Goal: Information Seeking & Learning: Learn about a topic

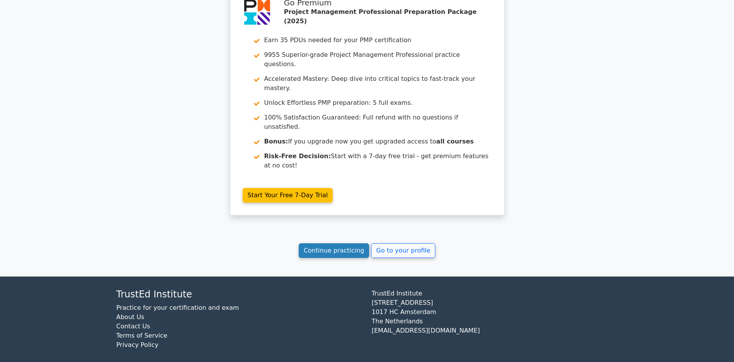
scroll to position [1706, 0]
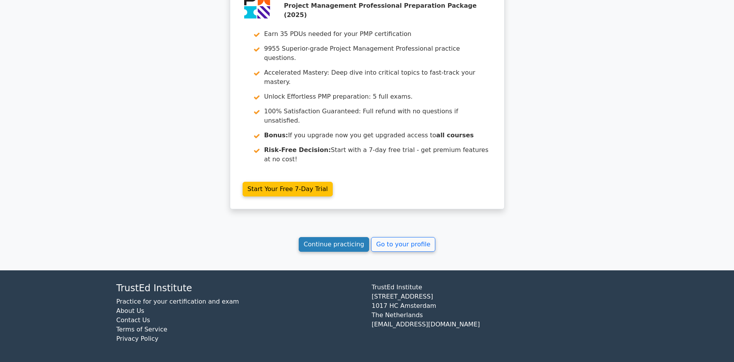
click at [320, 248] on link "Continue practicing" at bounding box center [334, 244] width 71 height 15
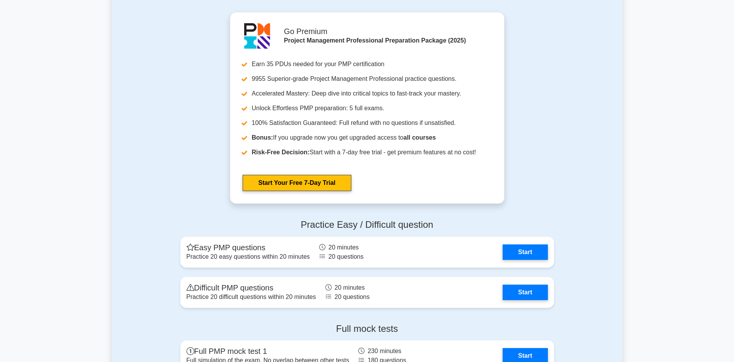
scroll to position [2680, 0]
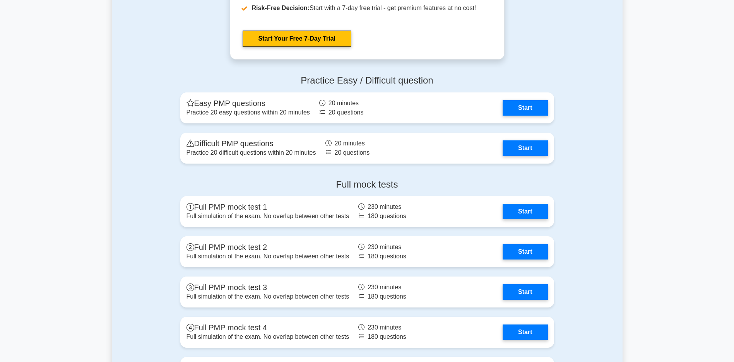
click at [559, 209] on div "Full mock tests Full PMP mock test 1 Full simulation of the exam. No overlap be…" at bounding box center [367, 285] width 511 height 225
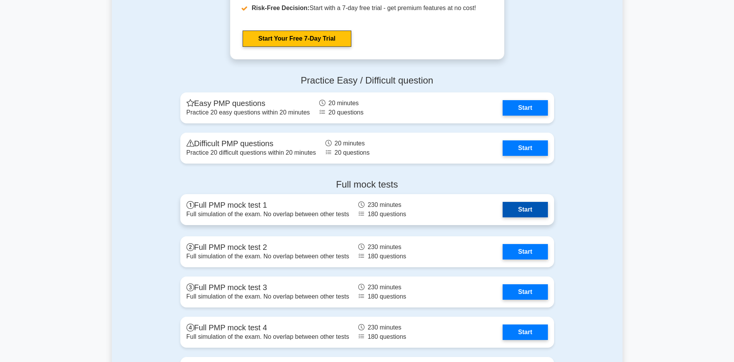
click at [536, 211] on link "Start" at bounding box center [525, 209] width 45 height 15
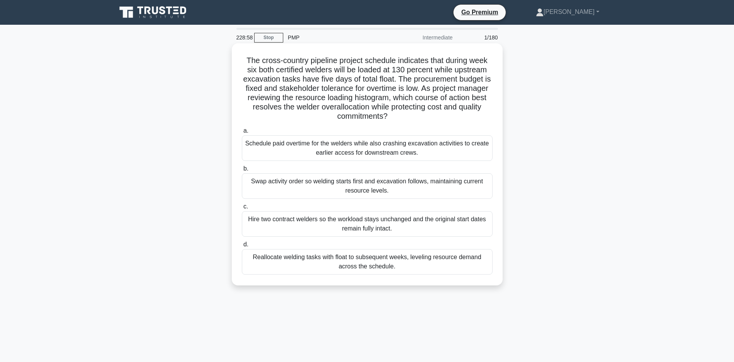
click at [364, 261] on div "Reallocate welding tasks with float to subsequent weeks, leveling resource dema…" at bounding box center [367, 262] width 251 height 26
click at [242, 247] on input "d. Reallocate welding tasks with float to subsequent weeks, leveling resource d…" at bounding box center [242, 244] width 0 height 5
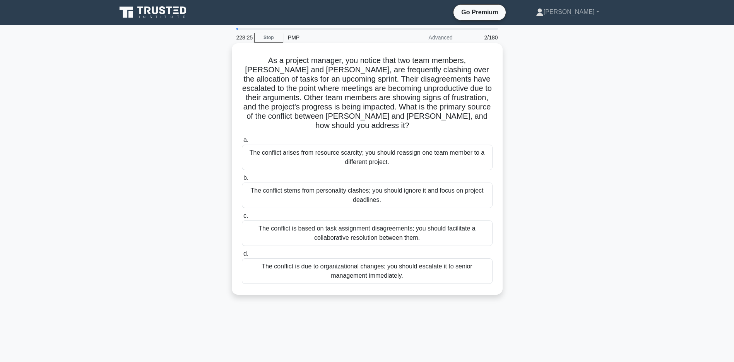
click at [290, 226] on div "The conflict is based on task assignment disagreements; you should facilitate a…" at bounding box center [367, 234] width 251 height 26
click at [242, 219] on input "c. The conflict is based on task assignment disagreements; you should facilitat…" at bounding box center [242, 216] width 0 height 5
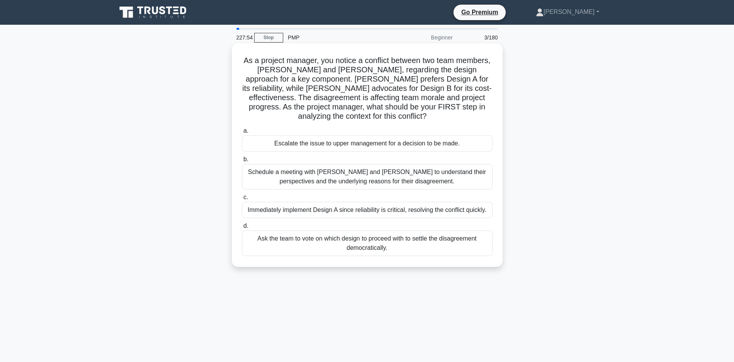
click at [304, 180] on div "Schedule a meeting with Sarah and John to understand their perspectives and the…" at bounding box center [367, 177] width 251 height 26
click at [242, 162] on input "b. Schedule a meeting with Sarah and John to understand their perspectives and …" at bounding box center [242, 159] width 0 height 5
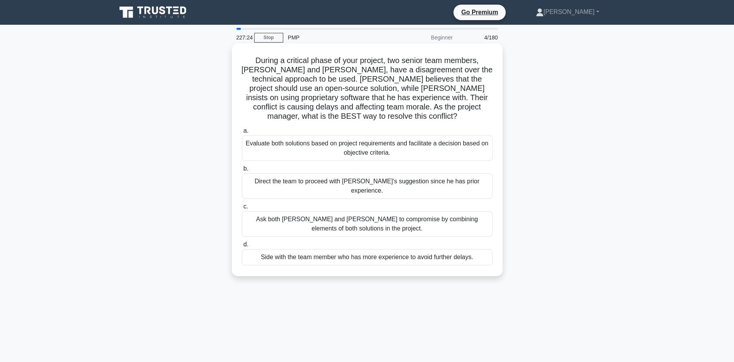
click at [378, 152] on div "Evaluate both solutions based on project requirements and facilitate a decision…" at bounding box center [367, 148] width 251 height 26
click at [242, 134] on input "a. Evaluate both solutions based on project requirements and facilitate a decis…" at bounding box center [242, 130] width 0 height 5
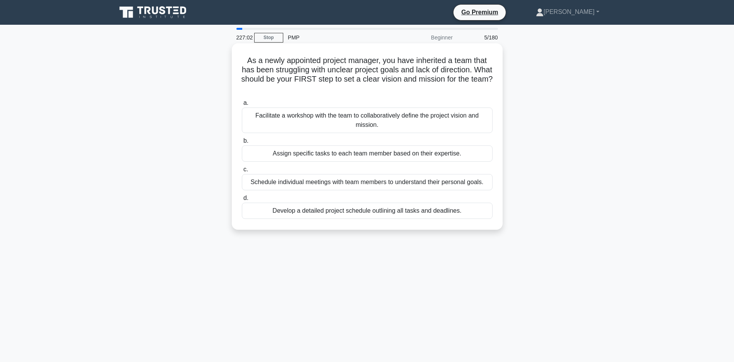
click at [371, 124] on div "Facilitate a workshop with the team to collaboratively define the project visio…" at bounding box center [367, 121] width 251 height 26
click at [242, 106] on input "a. Facilitate a workshop with the team to collaboratively define the project vi…" at bounding box center [242, 103] width 0 height 5
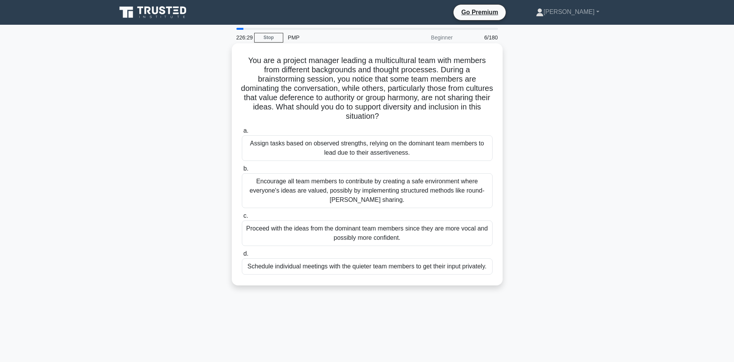
click at [378, 189] on div "Encourage all team members to contribute by creating a safe environment where e…" at bounding box center [367, 190] width 251 height 35
click at [242, 171] on input "b. Encourage all team members to contribute by creating a safe environment wher…" at bounding box center [242, 168] width 0 height 5
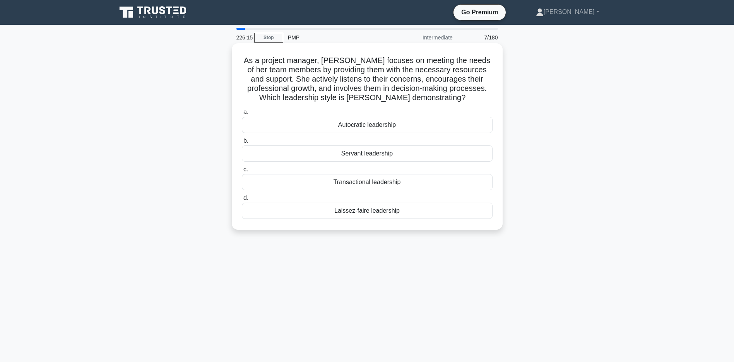
click at [368, 156] on div "Servant leadership" at bounding box center [367, 153] width 251 height 16
click at [242, 144] on input "b. Servant leadership" at bounding box center [242, 141] width 0 height 5
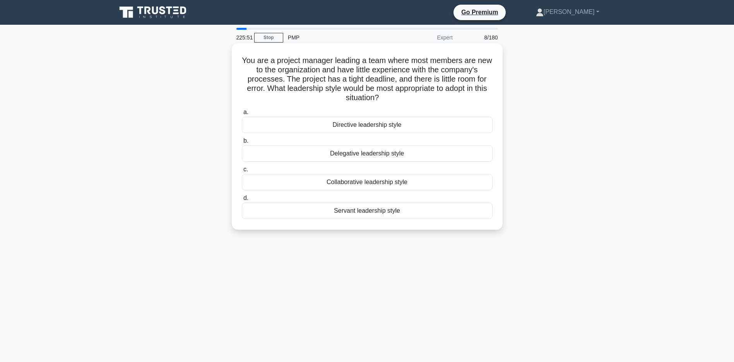
click at [362, 125] on div "Directive leadership style" at bounding box center [367, 125] width 251 height 16
click at [242, 115] on input "a. Directive leadership style" at bounding box center [242, 112] width 0 height 5
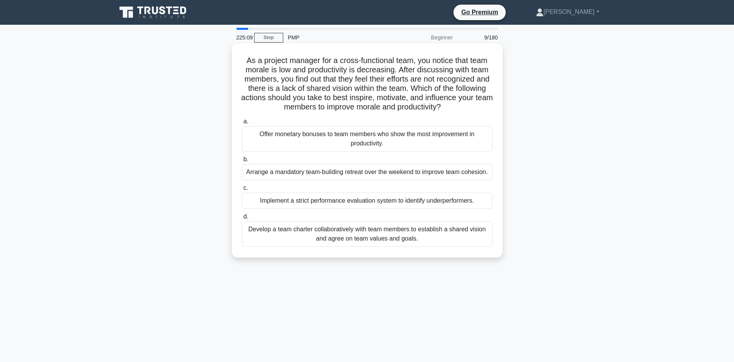
click at [353, 247] on div "Develop a team charter collaboratively with team members to establish a shared …" at bounding box center [367, 234] width 251 height 26
click at [242, 219] on input "d. Develop a team charter collaboratively with team members to establish a shar…" at bounding box center [242, 216] width 0 height 5
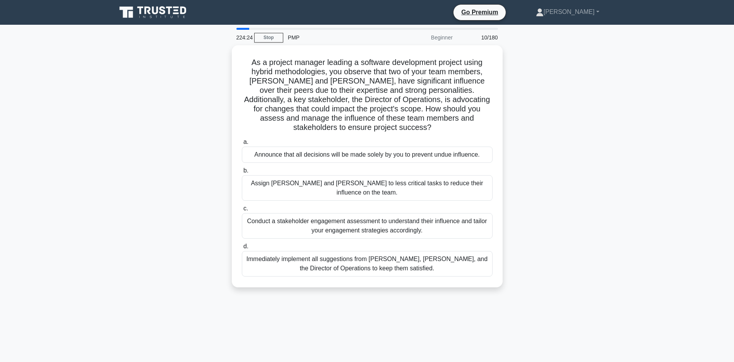
drag, startPoint x: 349, startPoint y: 216, endPoint x: 298, endPoint y: 286, distance: 87.0
click at [298, 286] on div "224:24 Stop PMP Beginner 10/180 As a project manager leading a software develop…" at bounding box center [367, 221] width 511 height 387
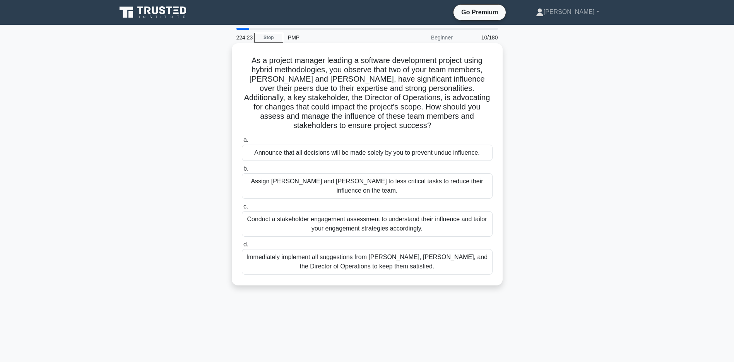
drag, startPoint x: 298, startPoint y: 286, endPoint x: 321, endPoint y: 206, distance: 83.4
click at [321, 211] on div "Conduct a stakeholder engagement assessment to understand their influence and t…" at bounding box center [367, 224] width 251 height 26
click at [242, 207] on input "c. Conduct a stakeholder engagement assessment to understand their influence an…" at bounding box center [242, 206] width 0 height 5
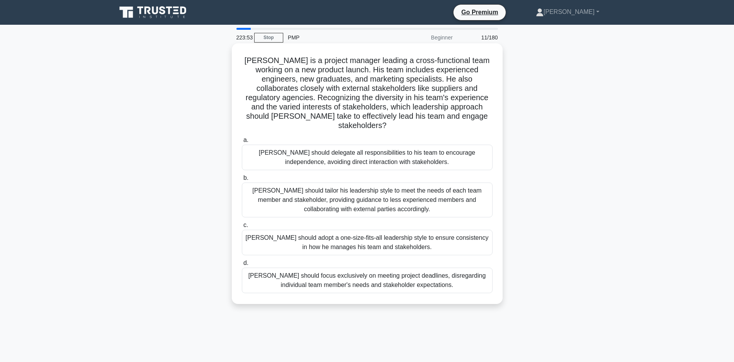
click at [433, 191] on div "John should tailor his leadership style to meet the needs of each team member a…" at bounding box center [367, 200] width 251 height 35
click at [242, 181] on input "b. John should tailor his leadership style to meet the needs of each team membe…" at bounding box center [242, 178] width 0 height 5
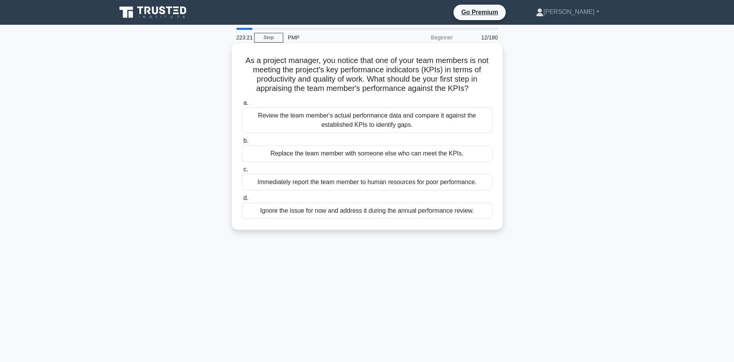
click at [381, 125] on div "Review the team member's actual performance data and compare it against the est…" at bounding box center [367, 121] width 251 height 26
click at [242, 106] on input "a. Review the team member's actual performance data and compare it against the …" at bounding box center [242, 103] width 0 height 5
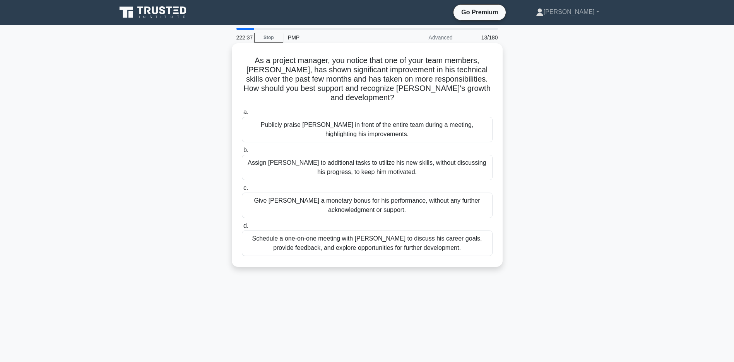
click at [371, 126] on div "Publicly praise Alex in front of the entire team during a meeting, highlighting…" at bounding box center [367, 130] width 251 height 26
click at [242, 115] on input "a. Publicly praise Alex in front of the entire team during a meeting, highlight…" at bounding box center [242, 112] width 0 height 5
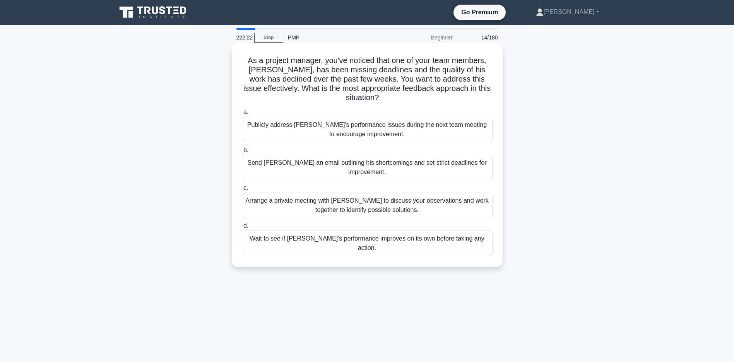
click at [364, 210] on div "Arrange a private meeting with Alex to discuss your observations and work toget…" at bounding box center [367, 206] width 251 height 26
click at [242, 191] on input "c. Arrange a private meeting with Alex to discuss your observations and work to…" at bounding box center [242, 188] width 0 height 5
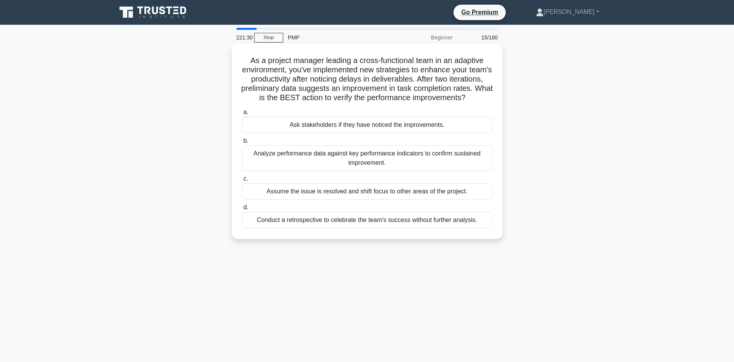
click at [394, 171] on div "Analyze performance data against key performance indicators to confirm sustaine…" at bounding box center [367, 158] width 251 height 26
click at [242, 144] on input "b. Analyze performance data against key performance indicators to confirm susta…" at bounding box center [242, 141] width 0 height 5
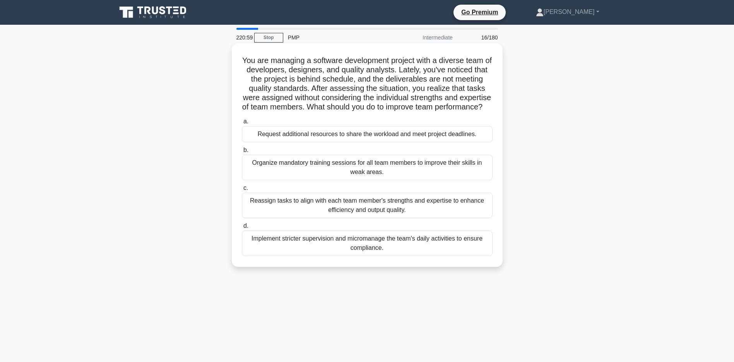
click at [372, 217] on div "Reassign tasks to align with each team member's strengths and expertise to enha…" at bounding box center [367, 206] width 251 height 26
click at [242, 191] on input "c. Reassign tasks to align with each team member's strengths and expertise to e…" at bounding box center [242, 188] width 0 height 5
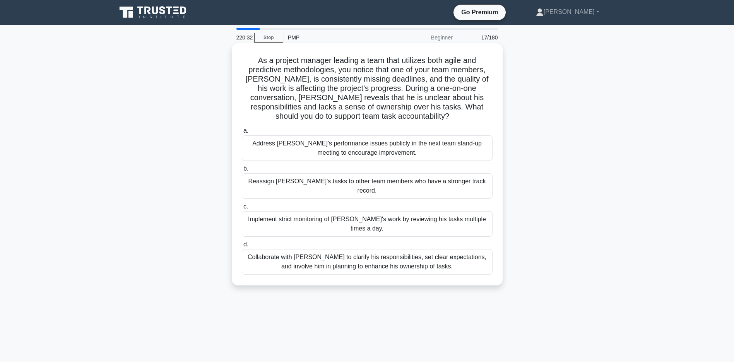
click at [391, 256] on div "Collaborate with Alex to clarify his responsibilities, set clear expectations, …" at bounding box center [367, 262] width 251 height 26
click at [242, 247] on input "d. Collaborate with Alex to clarify his responsibilities, set clear expectation…" at bounding box center [242, 244] width 0 height 5
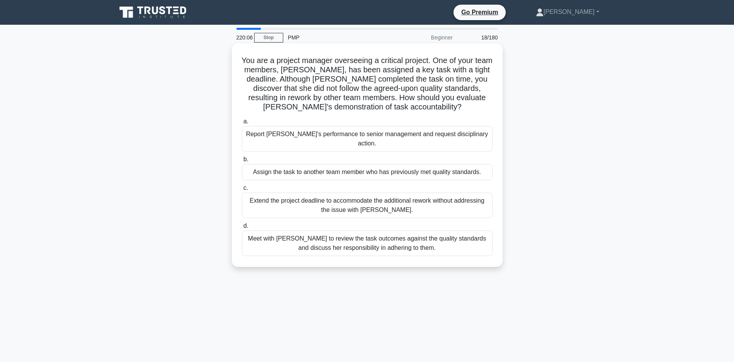
click at [374, 236] on div "Meet with Priya to review the task outcomes against the quality standards and d…" at bounding box center [367, 244] width 251 height 26
click at [242, 229] on input "d. Meet with Priya to review the task outcomes against the quality standards an…" at bounding box center [242, 226] width 0 height 5
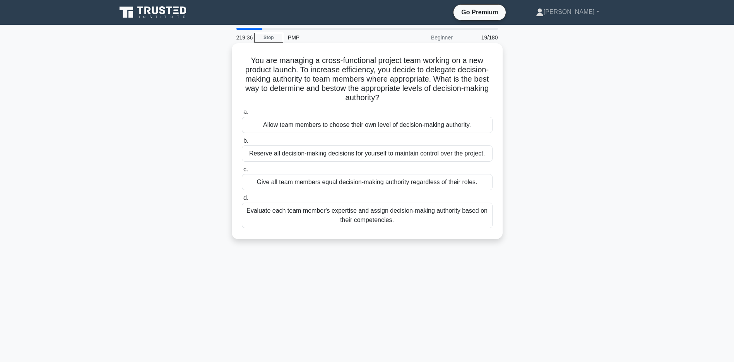
click at [373, 228] on div "Evaluate each team member's expertise and assign decision-making authority base…" at bounding box center [367, 216] width 251 height 26
click at [242, 201] on input "d. Evaluate each team member's expertise and assign decision-making authority b…" at bounding box center [242, 198] width 0 height 5
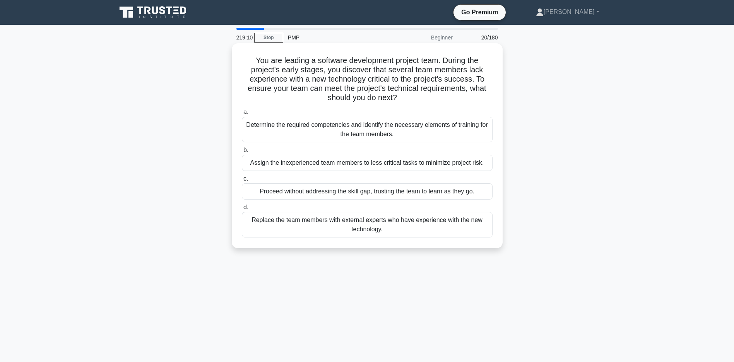
click at [372, 128] on div "Determine the required competencies and identify the necessary elements of trai…" at bounding box center [367, 130] width 251 height 26
click at [242, 115] on input "a. Determine the required competencies and identify the necessary elements of t…" at bounding box center [242, 112] width 0 height 5
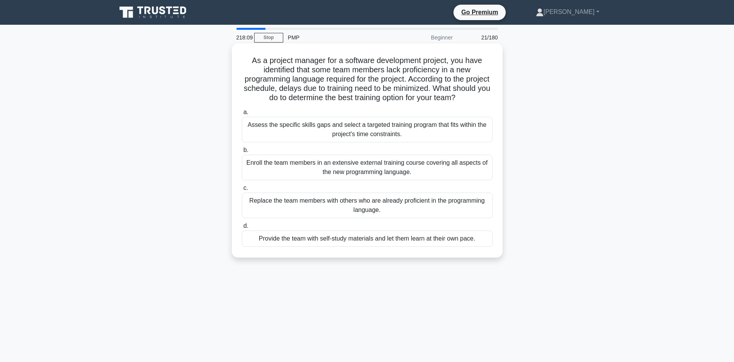
click at [359, 137] on div "Assess the specific skills gaps and select a targeted training program that fit…" at bounding box center [367, 130] width 251 height 26
click at [242, 115] on input "a. Assess the specific skills gaps and select a targeted training program that …" at bounding box center [242, 112] width 0 height 5
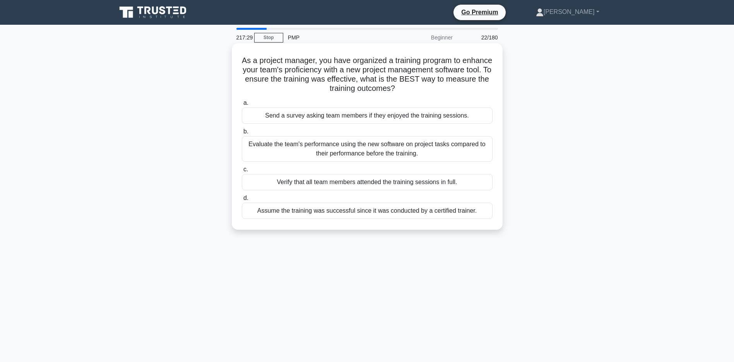
click at [339, 156] on div "Evaluate the team's performance using the new software on project tasks compare…" at bounding box center [367, 149] width 251 height 26
click at [242, 134] on input "b. Evaluate the team's performance using the new software on project tasks comp…" at bounding box center [242, 131] width 0 height 5
click at [374, 149] on div "Assess each team member's and stakeholder's abilities and expertise relevant to…" at bounding box center [367, 149] width 251 height 26
click at [242, 134] on input "b. Assess each team member's and stakeholder's abilities and expertise relevant…" at bounding box center [242, 131] width 0 height 5
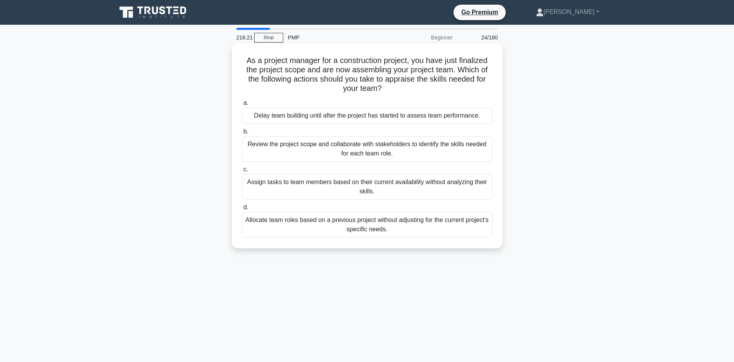
click at [306, 152] on div "Review the project scope and collaborate with stakeholders to identify the skil…" at bounding box center [367, 149] width 251 height 26
click at [242, 134] on input "b. Review the project scope and collaborate with stakeholders to identify the s…" at bounding box center [242, 131] width 0 height 5
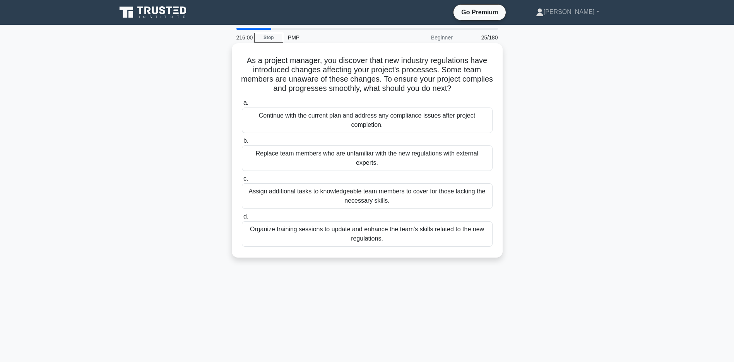
click at [345, 246] on div "Organize training sessions to update and enhance the team's skills related to t…" at bounding box center [367, 234] width 251 height 26
click at [242, 219] on input "d. Organize training sessions to update and enhance the team's skills related t…" at bounding box center [242, 216] width 0 height 5
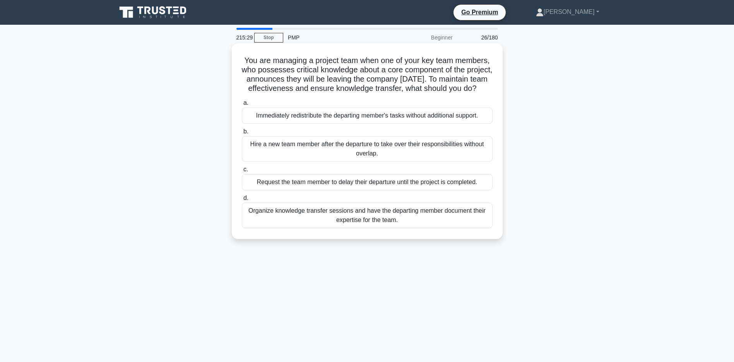
click at [345, 228] on div "Organize knowledge transfer sessions and have the departing member document the…" at bounding box center [367, 216] width 251 height 26
click at [242, 201] on input "d. Organize knowledge transfer sessions and have the departing member document …" at bounding box center [242, 198] width 0 height 5
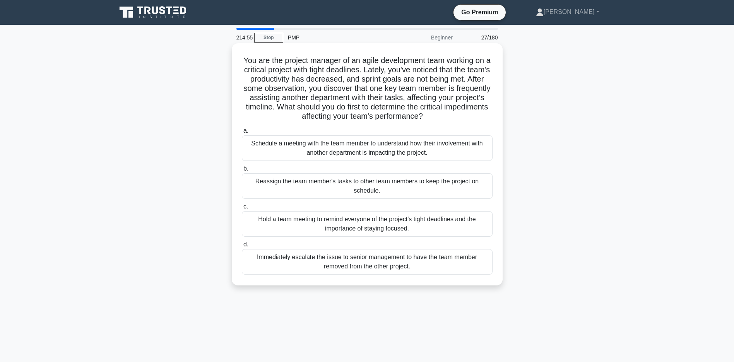
click at [379, 157] on div "Schedule a meeting with the team member to understand how their involvement wit…" at bounding box center [367, 148] width 251 height 26
click at [242, 134] on input "a. Schedule a meeting with the team member to understand how their involvement …" at bounding box center [242, 130] width 0 height 5
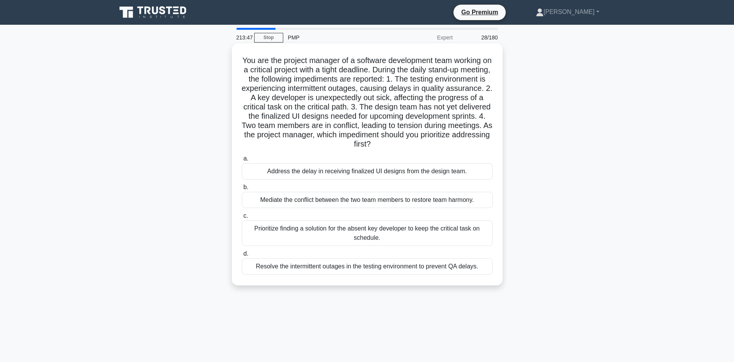
click at [345, 244] on div "Prioritize finding a solution for the absent key developer to keep the critical…" at bounding box center [367, 234] width 251 height 26
click at [242, 219] on input "c. Prioritize finding a solution for the absent key developer to keep the criti…" at bounding box center [242, 216] width 0 height 5
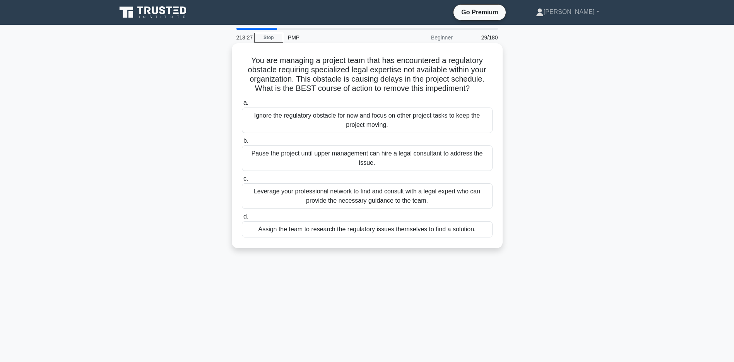
click at [427, 209] on div "Leverage your professional network to find and consult with a legal expert who …" at bounding box center [367, 196] width 251 height 26
click at [242, 181] on input "c. Leverage your professional network to find and consult with a legal expert w…" at bounding box center [242, 178] width 0 height 5
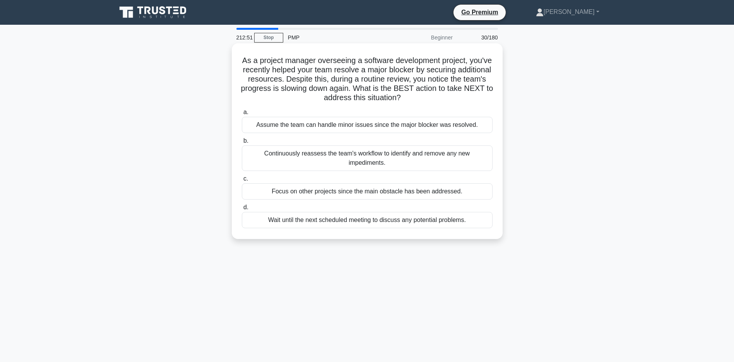
click at [374, 153] on div "Continuously reassess the team's workflow to identify and remove any new impedi…" at bounding box center [367, 158] width 251 height 26
click at [242, 144] on input "b. Continuously reassess the team's workflow to identify and remove any new imp…" at bounding box center [242, 141] width 0 height 5
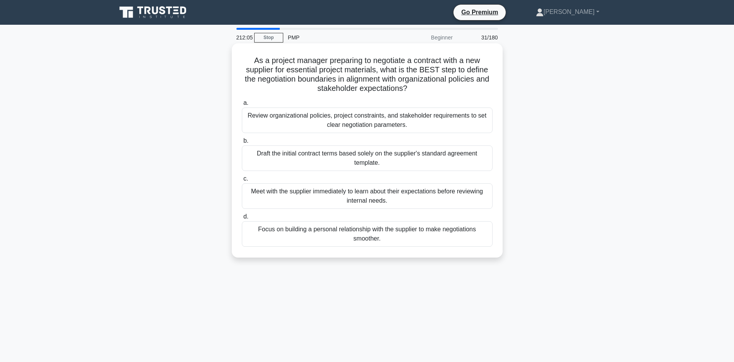
click at [361, 117] on div "Review organizational policies, project constraints, and stakeholder requiremen…" at bounding box center [367, 121] width 251 height 26
click at [242, 106] on input "a. Review organizational policies, project constraints, and stakeholder require…" at bounding box center [242, 103] width 0 height 5
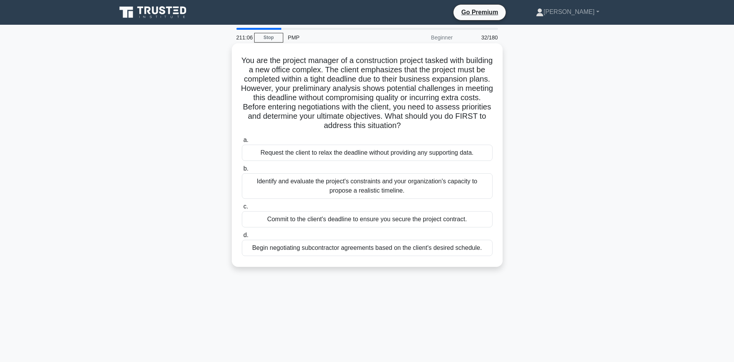
scroll to position [39, 0]
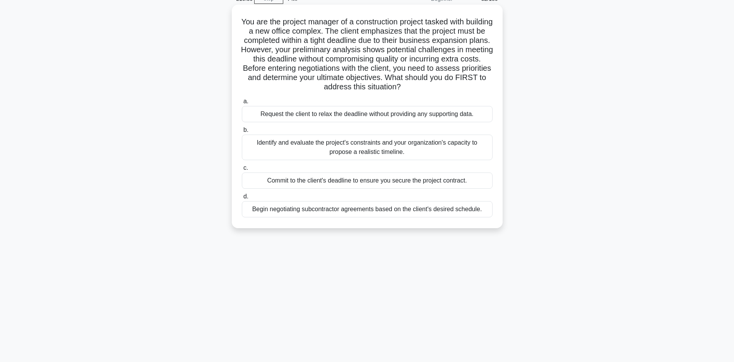
click at [375, 159] on div "Identify and evaluate the project's constraints and your organization's capacit…" at bounding box center [367, 148] width 251 height 26
click at [242, 133] on input "b. Identify and evaluate the project's constraints and your organization's capa…" at bounding box center [242, 130] width 0 height 5
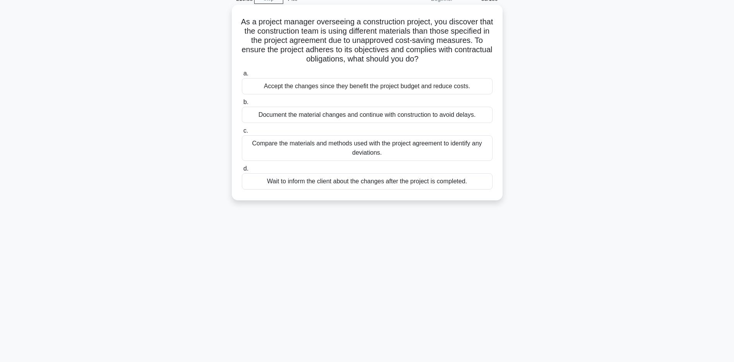
scroll to position [0, 0]
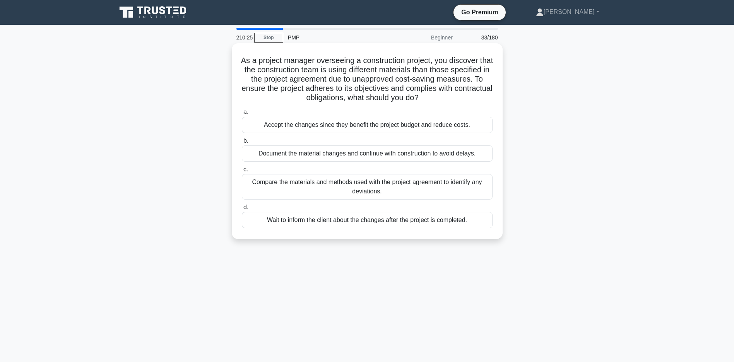
click at [371, 199] on div "Compare the materials and methods used with the project agreement to identify a…" at bounding box center [367, 187] width 251 height 26
click at [242, 172] on input "c. Compare the materials and methods used with the project agreement to identif…" at bounding box center [242, 169] width 0 height 5
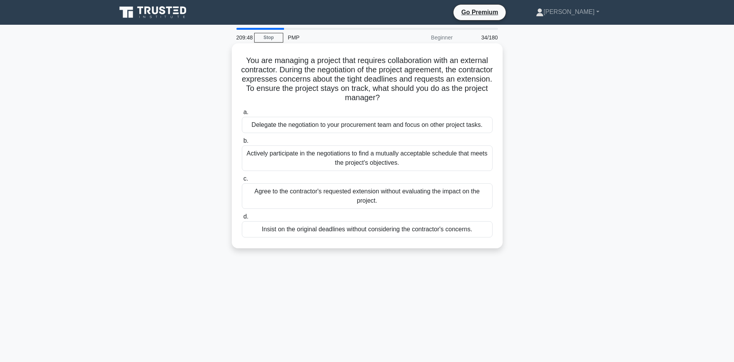
click at [401, 168] on div "Actively participate in the negotiations to find a mutually acceptable schedule…" at bounding box center [367, 158] width 251 height 26
click at [242, 144] on input "b. Actively participate in the negotiations to find a mutually acceptable sched…" at bounding box center [242, 141] width 0 height 5
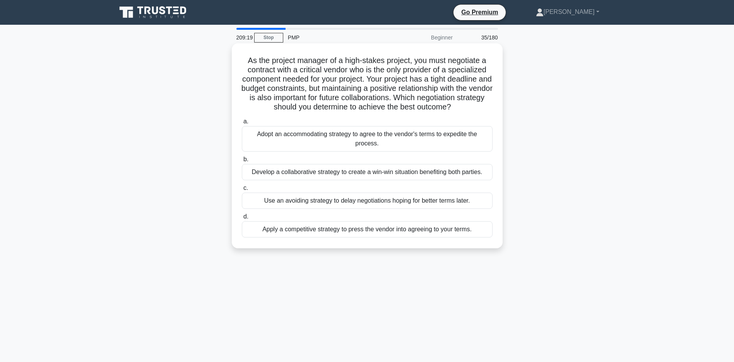
click at [320, 180] on div "Develop a collaborative strategy to create a win-win situation benefiting both …" at bounding box center [367, 172] width 251 height 16
click at [242, 162] on input "b. Develop a collaborative strategy to create a win-win situation benefiting bo…" at bounding box center [242, 159] width 0 height 5
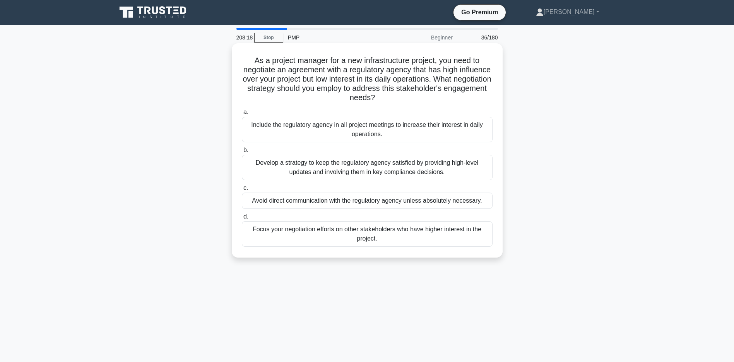
click at [319, 128] on div "Include the regulatory agency in all project meetings to increase their interes…" at bounding box center [367, 130] width 251 height 26
click at [242, 115] on input "a. Include the regulatory agency in all project meetings to increase their inte…" at bounding box center [242, 112] width 0 height 5
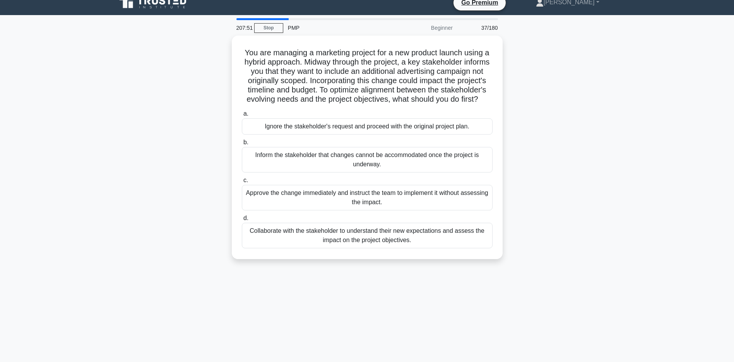
scroll to position [56, 0]
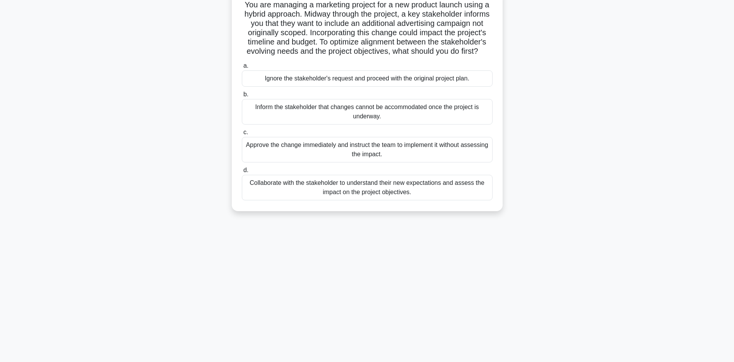
click at [359, 197] on div "Collaborate with the stakeholder to understand their new expectations and asses…" at bounding box center [367, 188] width 251 height 26
click at [242, 173] on input "d. Collaborate with the stakeholder to understand their new expectations and as…" at bounding box center [242, 170] width 0 height 5
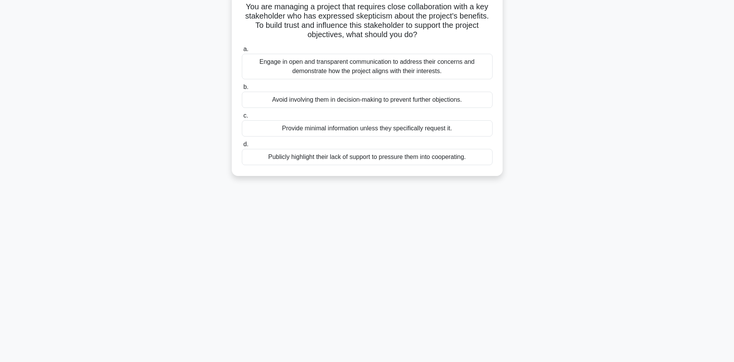
scroll to position [0, 0]
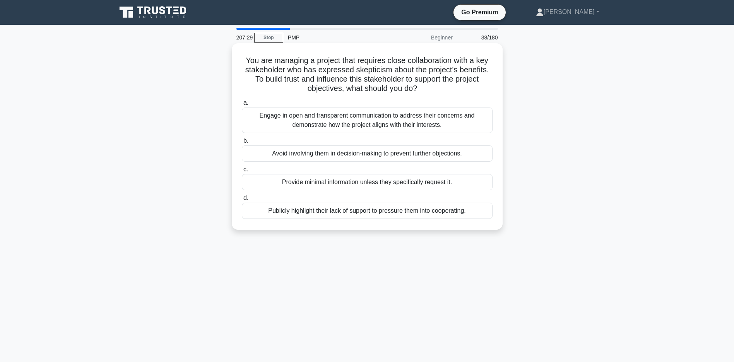
click at [360, 119] on div "Engage in open and transparent communication to address their concerns and demo…" at bounding box center [367, 121] width 251 height 26
click at [242, 106] on input "a. Engage in open and transparent communication to address their concerns and d…" at bounding box center [242, 103] width 0 height 5
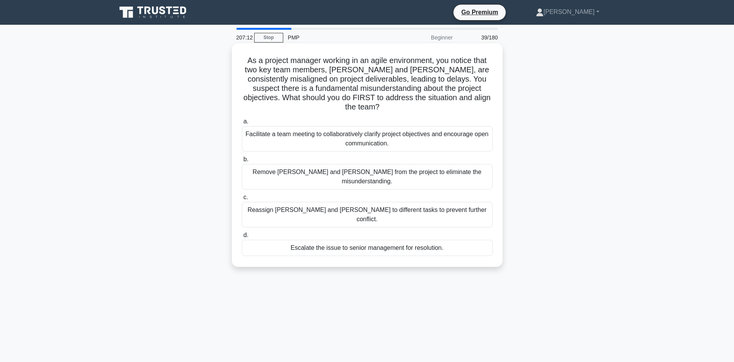
click at [395, 137] on div "Facilitate a team meeting to collaboratively clarify project objectives and enc…" at bounding box center [367, 139] width 251 height 26
click at [242, 124] on input "a. Facilitate a team meeting to collaboratively clarify project objectives and …" at bounding box center [242, 121] width 0 height 5
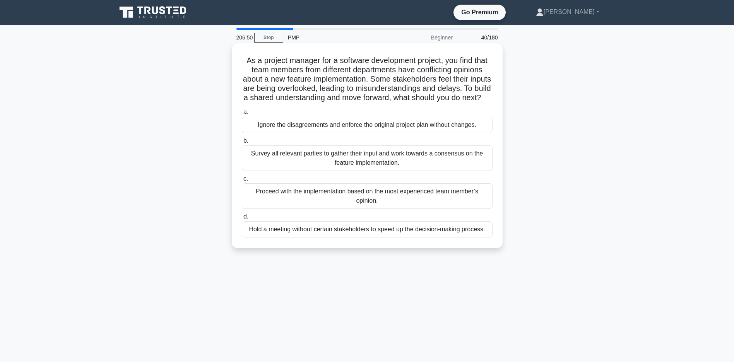
click at [343, 169] on div "Survey all relevant parties to gather their input and work towards a consensus …" at bounding box center [367, 158] width 251 height 26
click at [242, 144] on input "b. Survey all relevant parties to gather their input and work towards a consens…" at bounding box center [242, 141] width 0 height 5
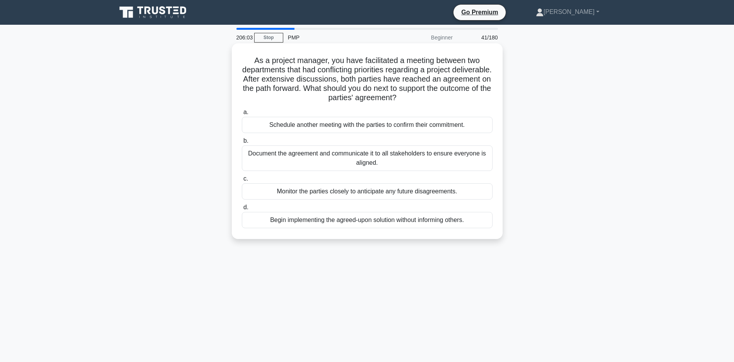
click at [368, 127] on div "Schedule another meeting with the parties to confirm their commitment." at bounding box center [367, 125] width 251 height 16
click at [242, 115] on input "a. Schedule another meeting with the parties to confirm their commitment." at bounding box center [242, 112] width 0 height 5
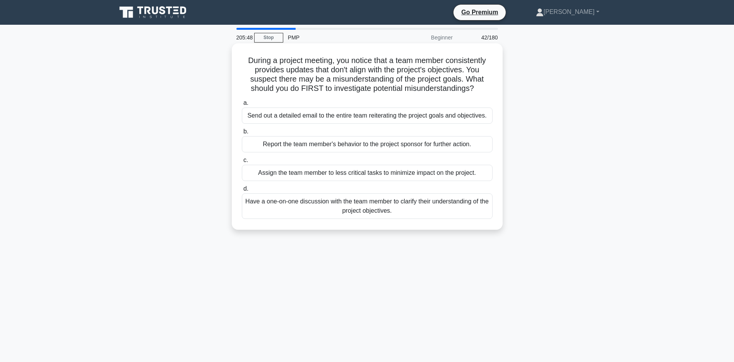
click at [351, 219] on div "Have a one-on-one discussion with the team member to clarify their understandin…" at bounding box center [367, 206] width 251 height 26
click at [242, 192] on input "d. Have a one-on-one discussion with the team member to clarify their understan…" at bounding box center [242, 189] width 0 height 5
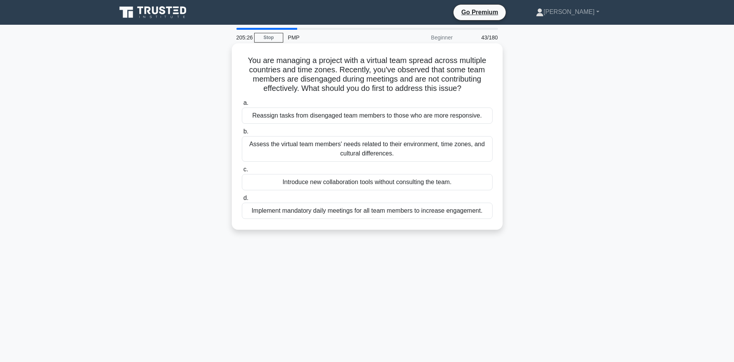
click at [286, 153] on div "Assess the virtual team members' needs related to their environment, time zones…" at bounding box center [367, 149] width 251 height 26
click at [242, 134] on input "b. Assess the virtual team members' needs related to their environment, time zo…" at bounding box center [242, 131] width 0 height 5
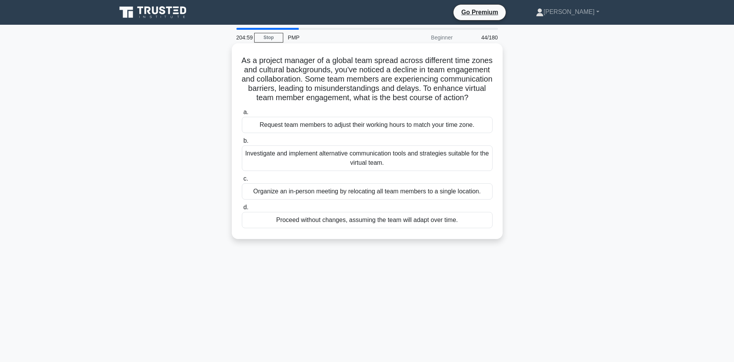
click at [325, 171] on div "Investigate and implement alternative communication tools and strategies suitab…" at bounding box center [367, 158] width 251 height 26
click at [242, 144] on input "b. Investigate and implement alternative communication tools and strategies sui…" at bounding box center [242, 141] width 0 height 5
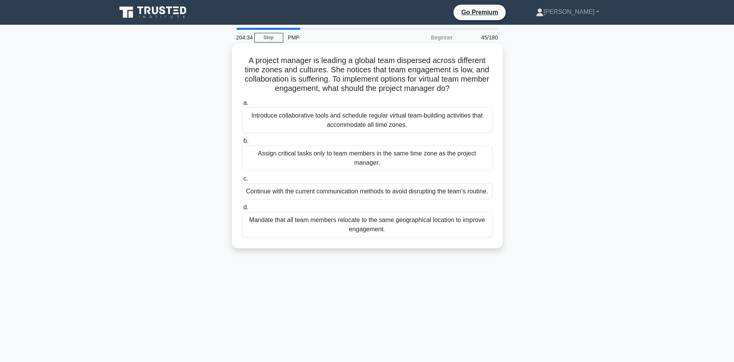
click at [315, 131] on div "Introduce collaborative tools and schedule regular virtual team-building activi…" at bounding box center [367, 121] width 251 height 26
click at [242, 106] on input "a. Introduce collaborative tools and schedule regular virtual team-building act…" at bounding box center [242, 103] width 0 height 5
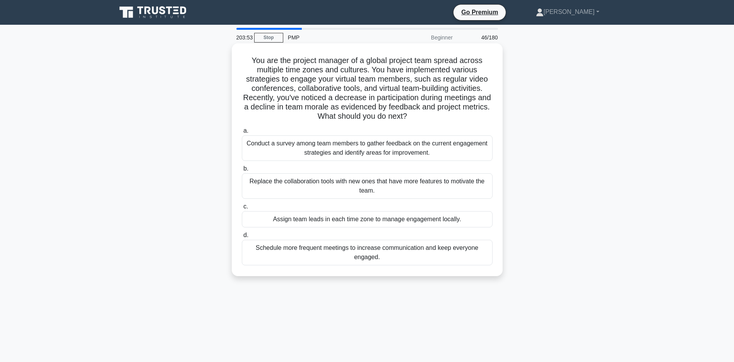
click at [323, 149] on div "Conduct a survey among team members to gather feedback on the current engagemen…" at bounding box center [367, 148] width 251 height 26
click at [242, 134] on input "a. Conduct a survey among team members to gather feedback on the current engage…" at bounding box center [242, 130] width 0 height 5
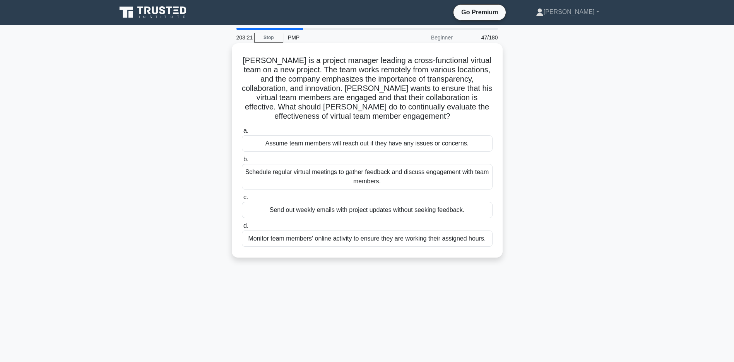
click at [316, 175] on div "Schedule regular virtual meetings to gather feedback and discuss engagement wit…" at bounding box center [367, 177] width 251 height 26
click at [242, 162] on input "b. Schedule regular virtual meetings to gather feedback and discuss engagement …" at bounding box center [242, 159] width 0 height 5
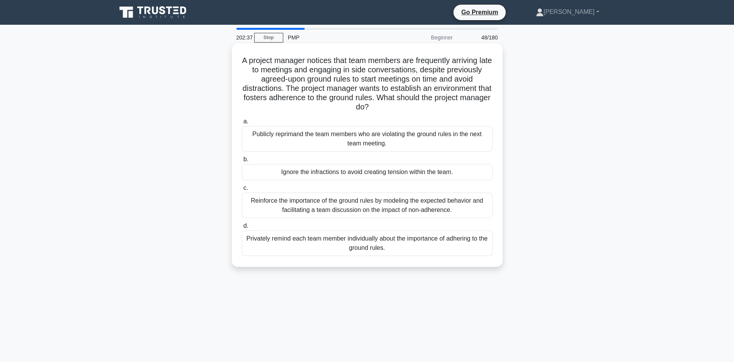
click at [386, 207] on div "Reinforce the importance of the ground rules by modeling the expected behavior …" at bounding box center [367, 206] width 251 height 26
click at [242, 191] on input "c. Reinforce the importance of the ground rules by modeling the expected behavi…" at bounding box center [242, 188] width 0 height 5
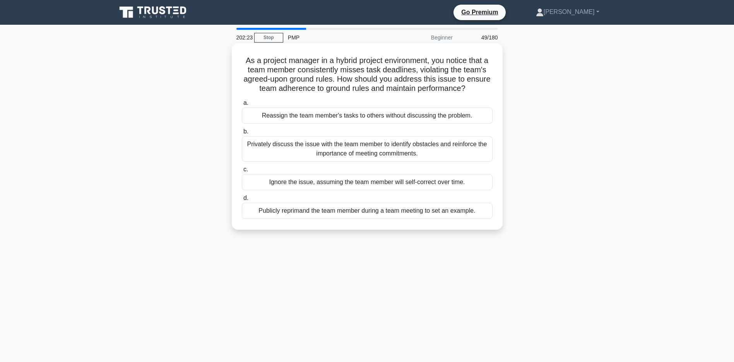
click at [373, 161] on div "Privately discuss the issue with the team member to identify obstacles and rein…" at bounding box center [367, 149] width 251 height 26
click at [242, 134] on input "b. Privately discuss the issue with the team member to identify obstacles and r…" at bounding box center [242, 131] width 0 height 5
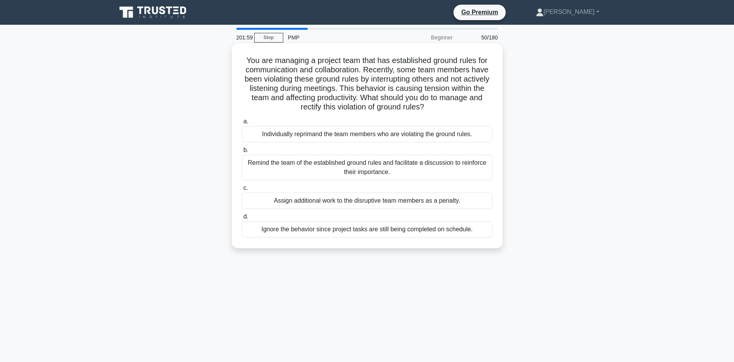
click at [354, 178] on div "Remind the team of the established ground rules and facilitate a discussion to …" at bounding box center [367, 168] width 251 height 26
click at [242, 153] on input "b. Remind the team of the established ground rules and facilitate a discussion …" at bounding box center [242, 150] width 0 height 5
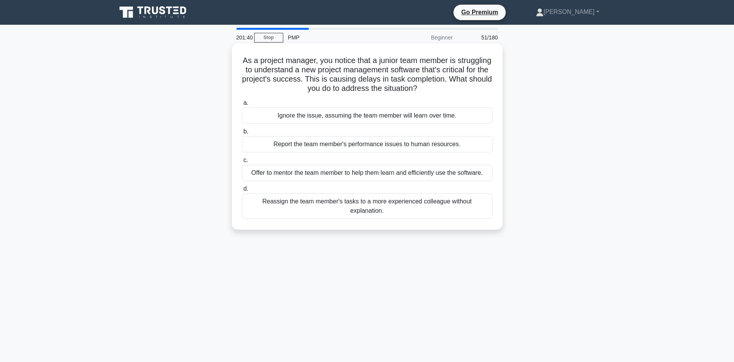
click at [348, 172] on div "Offer to mentor the team member to help them learn and efficiently use the soft…" at bounding box center [367, 173] width 251 height 16
click at [242, 163] on input "c. Offer to mentor the team member to help them learn and efficiently use the s…" at bounding box center [242, 160] width 0 height 5
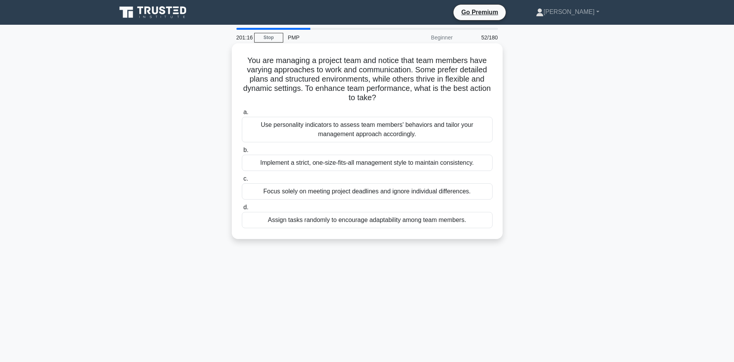
click at [348, 127] on div "Use personality indicators to assess team members' behaviors and tailor your ma…" at bounding box center [367, 130] width 251 height 26
click at [242, 115] on input "a. Use personality indicators to assess team members' behaviors and tailor your…" at bounding box center [242, 112] width 0 height 5
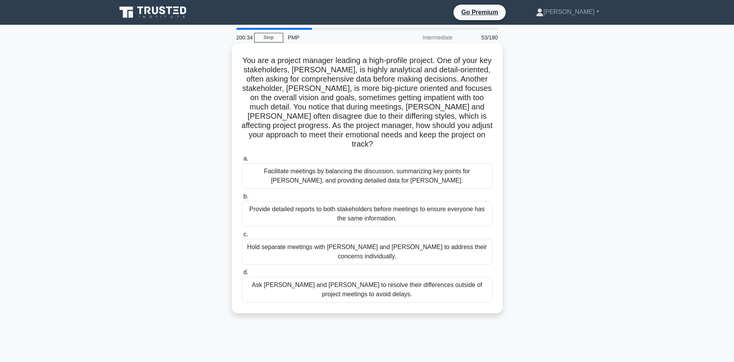
click at [389, 171] on div "Facilitate meetings by balancing the discussion, summarizing key points for Joh…" at bounding box center [367, 176] width 251 height 26
click at [242, 161] on input "a. Facilitate meetings by balancing the discussion, summarizing key points for …" at bounding box center [242, 158] width 0 height 5
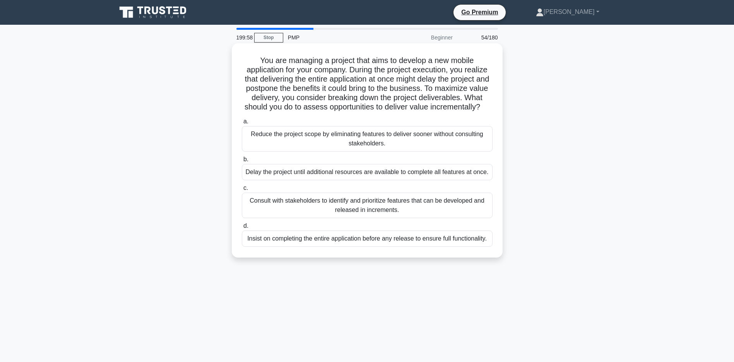
click at [360, 218] on div "Consult with stakeholders to identify and prioritize features that can be devel…" at bounding box center [367, 206] width 251 height 26
click at [242, 191] on input "c. Consult with stakeholders to identify and prioritize features that can be de…" at bounding box center [242, 188] width 0 height 5
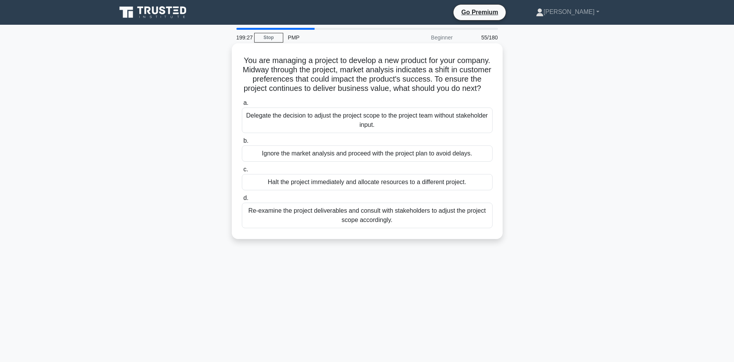
click at [342, 228] on div "Re-examine the project deliverables and consult with stakeholders to adjust the…" at bounding box center [367, 216] width 251 height 26
click at [242, 201] on input "d. Re-examine the project deliverables and consult with stakeholders to adjust …" at bounding box center [242, 198] width 0 height 5
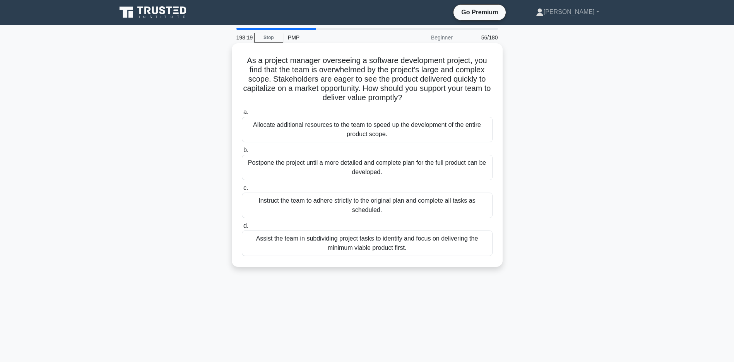
click at [336, 130] on div "Allocate additional resources to the team to speed up the development of the en…" at bounding box center [367, 130] width 251 height 26
click at [242, 115] on input "a. Allocate additional resources to the team to speed up the development of the…" at bounding box center [242, 112] width 0 height 5
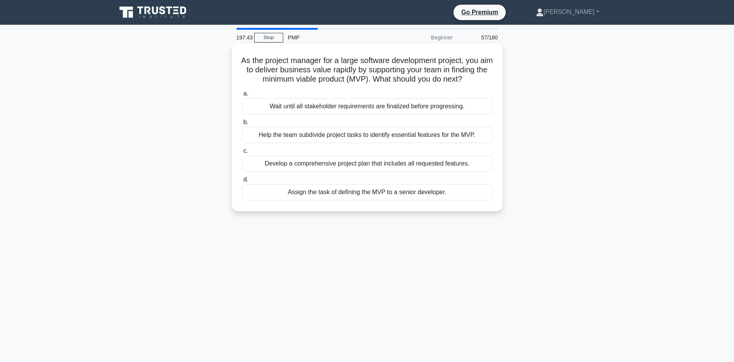
click at [386, 143] on div "Help the team subdivide project tasks to identify essential features for the MV…" at bounding box center [367, 135] width 251 height 16
click at [242, 125] on input "b. Help the team subdivide project tasks to identify essential features for the…" at bounding box center [242, 122] width 0 height 5
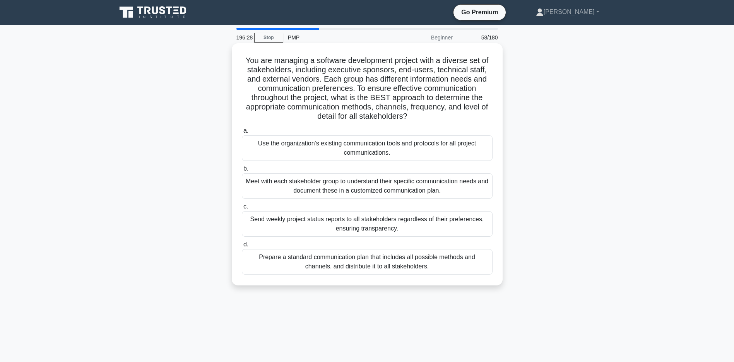
click at [358, 191] on div "Meet with each stakeholder group to understand their specific communication nee…" at bounding box center [367, 186] width 251 height 26
click at [242, 171] on input "b. Meet with each stakeholder group to understand their specific communication …" at bounding box center [242, 168] width 0 height 5
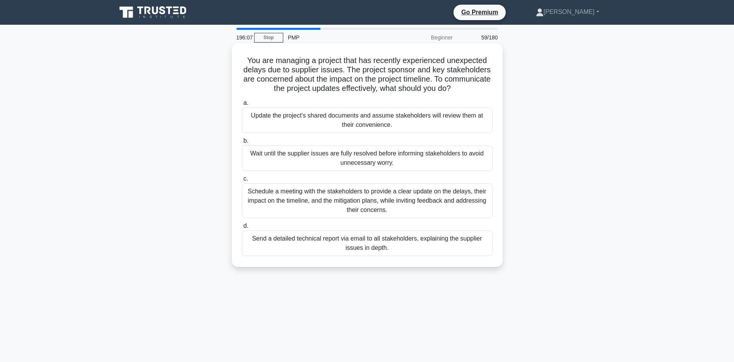
click at [317, 211] on div "Schedule a meeting with the stakeholders to provide a clear update on the delay…" at bounding box center [367, 200] width 251 height 35
click at [242, 181] on input "c. Schedule a meeting with the stakeholders to provide a clear update on the de…" at bounding box center [242, 178] width 0 height 5
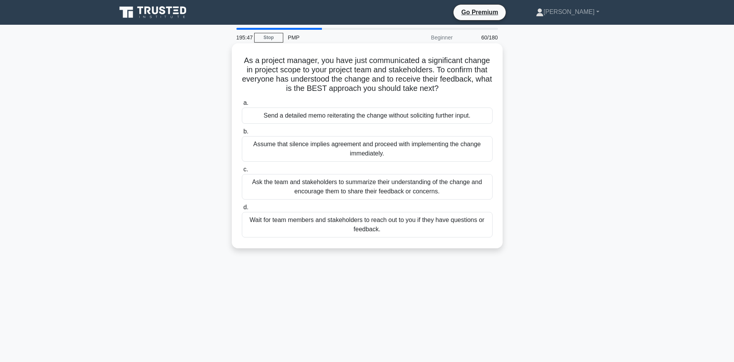
click at [344, 191] on div "Ask the team and stakeholders to summarize their understanding of the change an…" at bounding box center [367, 187] width 251 height 26
click at [242, 172] on input "c. Ask the team and stakeholders to summarize their understanding of the change…" at bounding box center [242, 169] width 0 height 5
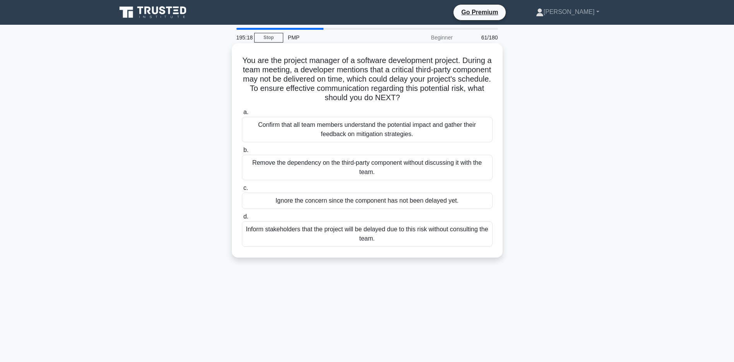
click at [370, 128] on div "Confirm that all team members understand the potential impact and gather their …" at bounding box center [367, 130] width 251 height 26
click at [242, 115] on input "a. Confirm that all team members understand the potential impact and gather the…" at bounding box center [242, 112] width 0 height 5
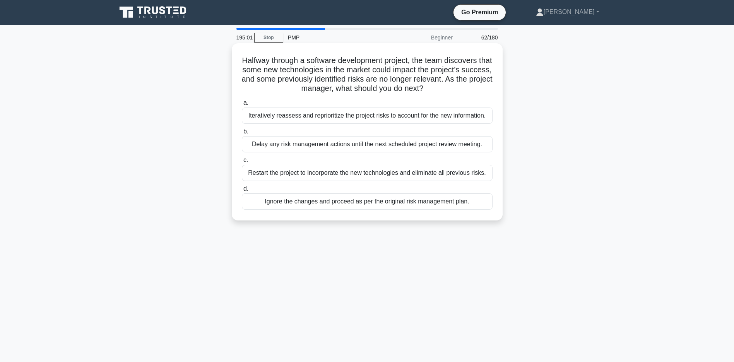
click at [343, 124] on div "Iteratively reassess and reprioritize the project risks to account for the new …" at bounding box center [367, 116] width 251 height 16
click at [242, 106] on input "a. Iteratively reassess and reprioritize the project risks to account for the n…" at bounding box center [242, 103] width 0 height 5
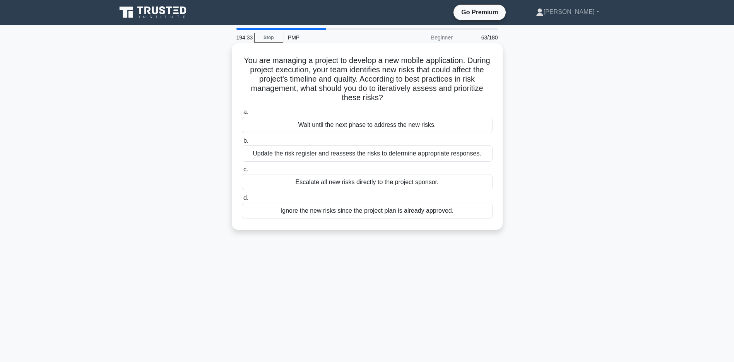
click at [343, 156] on div "Update the risk register and reassess the risks to determine appropriate respon…" at bounding box center [367, 153] width 251 height 16
click at [242, 144] on input "b. Update the risk register and reassess the risks to determine appropriate res…" at bounding box center [242, 141] width 0 height 5
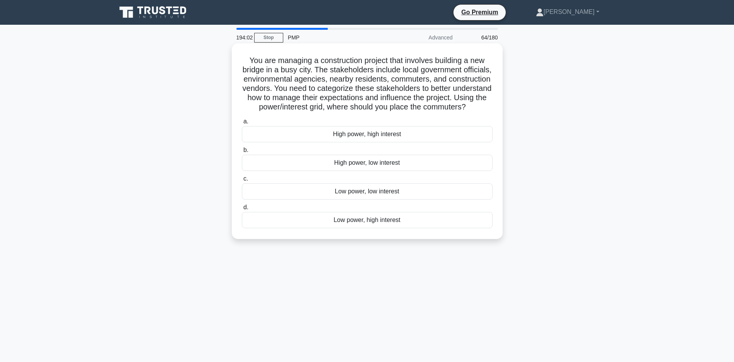
click at [346, 228] on div "Low power, high interest" at bounding box center [367, 220] width 251 height 16
click at [242, 210] on input "d. Low power, high interest" at bounding box center [242, 207] width 0 height 5
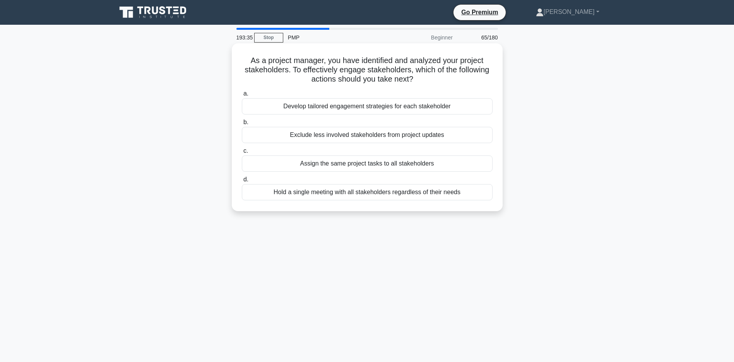
click at [315, 110] on div "Develop tailored engagement strategies for each stakeholder" at bounding box center [367, 106] width 251 height 16
click at [242, 96] on input "a. Develop tailored engagement strategies for each stakeholder" at bounding box center [242, 93] width 0 height 5
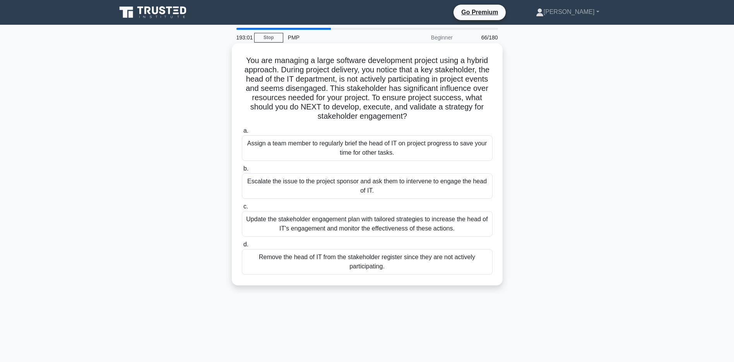
click at [328, 234] on div "Update the stakeholder engagement plan with tailored strategies to increase the…" at bounding box center [367, 224] width 251 height 26
click at [242, 209] on input "c. Update the stakeholder engagement plan with tailored strategies to increase …" at bounding box center [242, 206] width 0 height 5
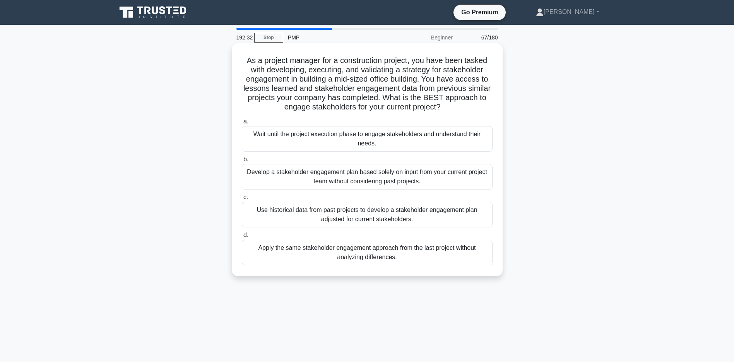
click at [311, 223] on div "Use historical data from past projects to develop a stakeholder engagement plan…" at bounding box center [367, 215] width 251 height 26
click at [242, 200] on input "c. Use historical data from past projects to develop a stakeholder engagement p…" at bounding box center [242, 197] width 0 height 5
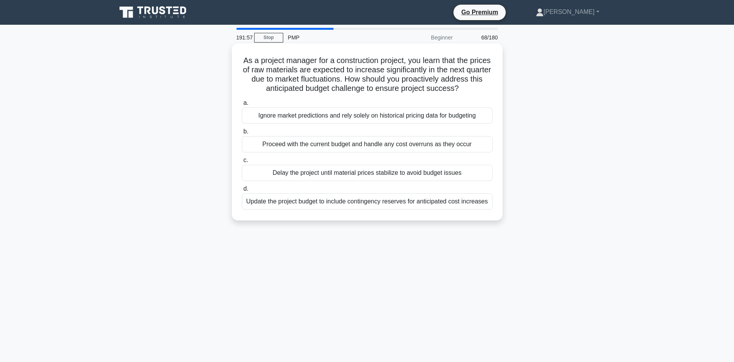
click at [418, 210] on div "Update the project budget to include contingency reserves for anticipated cost …" at bounding box center [367, 201] width 251 height 16
click at [242, 192] on input "d. Update the project budget to include contingency reserves for anticipated co…" at bounding box center [242, 189] width 0 height 5
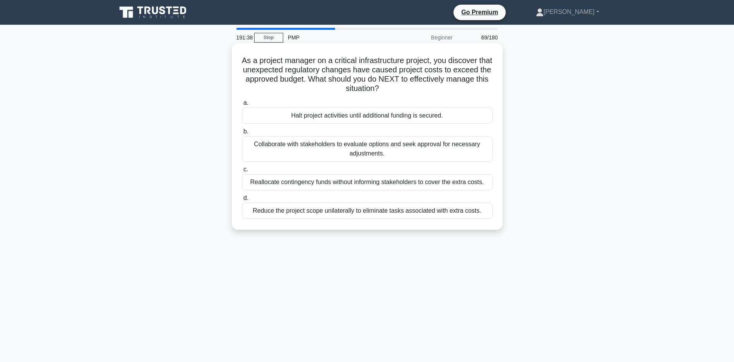
click at [359, 149] on div "Collaborate with stakeholders to evaluate options and seek approval for necessa…" at bounding box center [367, 149] width 251 height 26
click at [242, 134] on input "b. Collaborate with stakeholders to evaluate options and seek approval for nece…" at bounding box center [242, 131] width 0 height 5
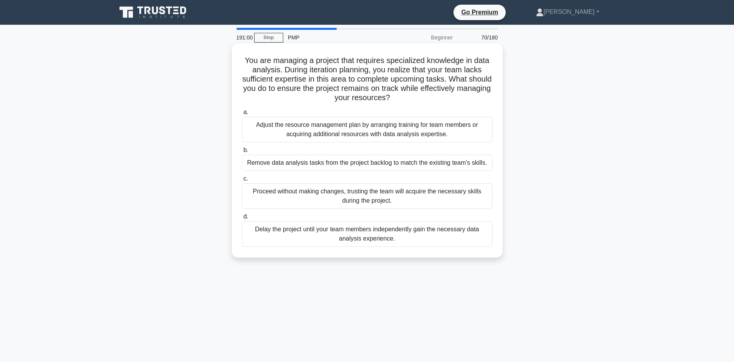
click at [384, 125] on div "Adjust the resource management plan by arranging training for team members or a…" at bounding box center [367, 130] width 251 height 26
click at [242, 115] on input "a. Adjust the resource management plan by arranging training for team members o…" at bounding box center [242, 112] width 0 height 5
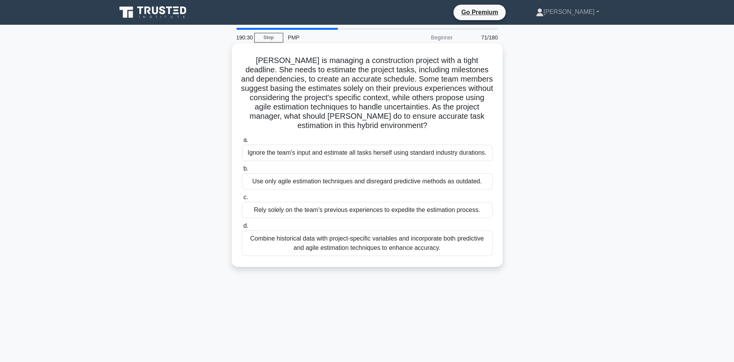
click at [394, 256] on div "Combine historical data with project-specific variables and incorporate both pr…" at bounding box center [367, 244] width 251 height 26
click at [242, 229] on input "d. Combine historical data with project-specific variables and incorporate both…" at bounding box center [242, 226] width 0 height 5
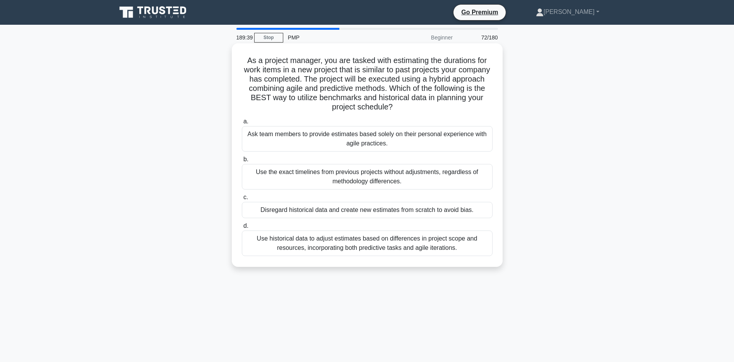
click at [380, 240] on div "Use historical data to adjust estimates based on differences in project scope a…" at bounding box center [367, 244] width 251 height 26
click at [242, 229] on input "d. Use historical data to adjust estimates based on differences in project scop…" at bounding box center [242, 226] width 0 height 5
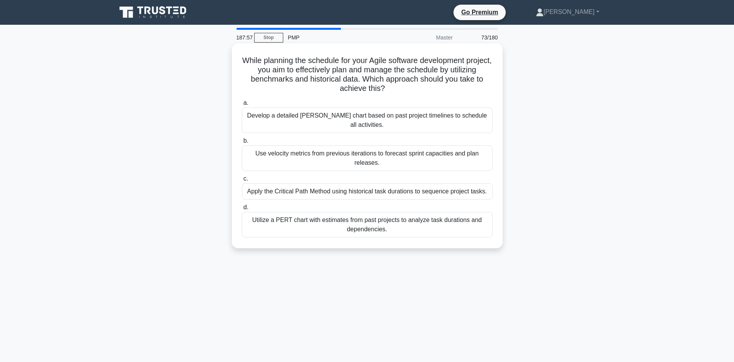
click at [293, 236] on div "Utilize a PERT chart with estimates from past projects to analyze task duration…" at bounding box center [367, 225] width 251 height 26
click at [242, 210] on input "d. Utilize a PERT chart with estimates from past projects to analyze task durat…" at bounding box center [242, 207] width 0 height 5
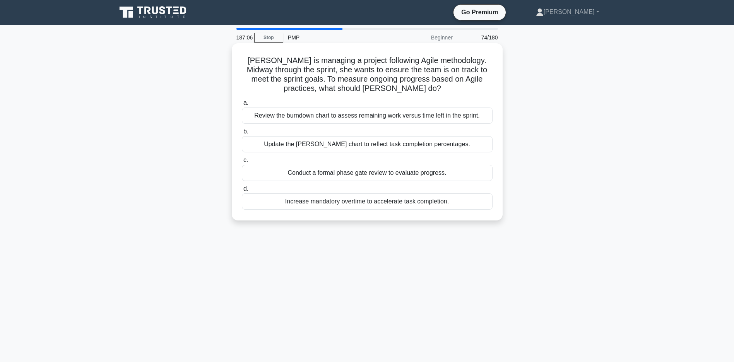
click at [306, 112] on div "Review the burndown chart to assess remaining work versus time left in the spri…" at bounding box center [367, 116] width 251 height 16
click at [242, 106] on input "a. Review the burndown chart to assess remaining work versus time left in the s…" at bounding box center [242, 103] width 0 height 5
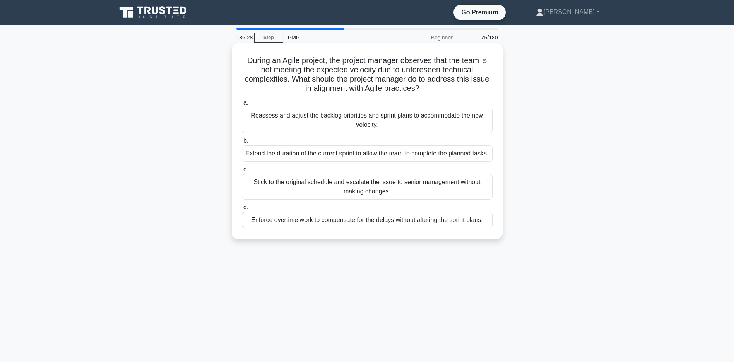
click at [372, 120] on div "Reassess and adjust the backlog priorities and sprint plans to accommodate the …" at bounding box center [367, 121] width 251 height 26
click at [242, 106] on input "a. Reassess and adjust the backlog priorities and sprint plans to accommodate t…" at bounding box center [242, 103] width 0 height 5
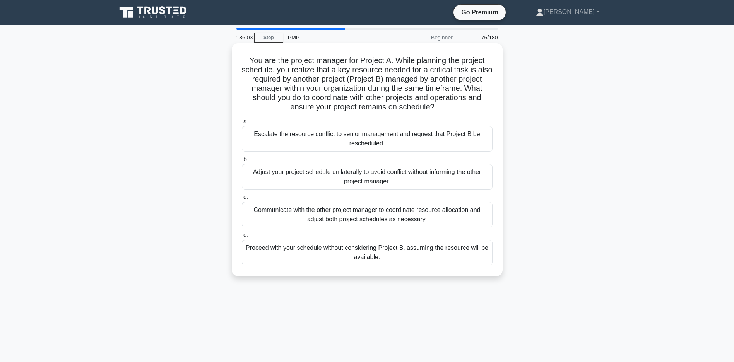
click at [383, 226] on div "Communicate with the other project manager to coordinate resource allocation an…" at bounding box center [367, 215] width 251 height 26
click at [242, 200] on input "c. Communicate with the other project manager to coordinate resource allocation…" at bounding box center [242, 197] width 0 height 5
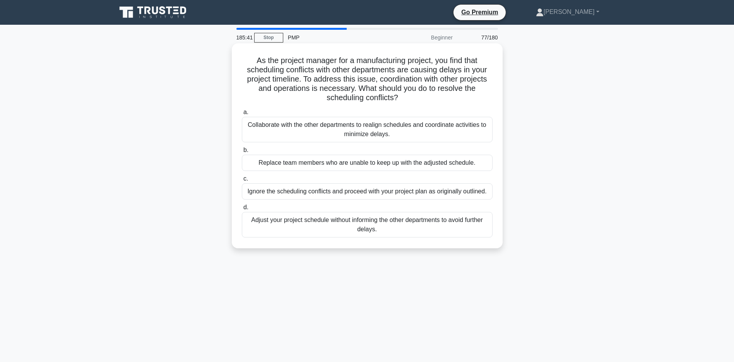
click at [306, 132] on div "Collaborate with the other departments to realign schedules and coordinate acti…" at bounding box center [367, 130] width 251 height 26
click at [242, 115] on input "a. Collaborate with the other departments to realign schedules and coordinate a…" at bounding box center [242, 112] width 0 height 5
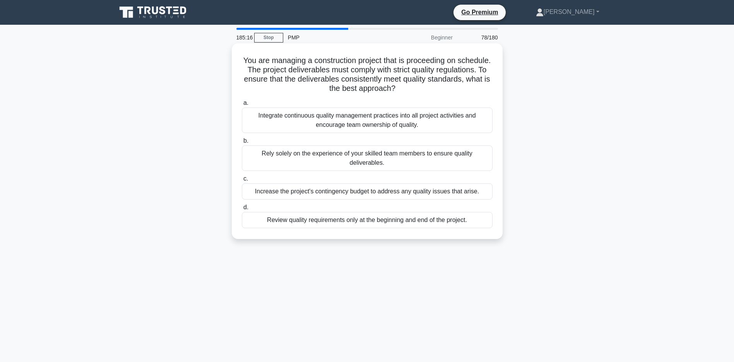
click at [346, 123] on div "Integrate continuous quality management practices into all project activities a…" at bounding box center [367, 121] width 251 height 26
click at [242, 106] on input "a. Integrate continuous quality management practices into all project activitie…" at bounding box center [242, 103] width 0 height 5
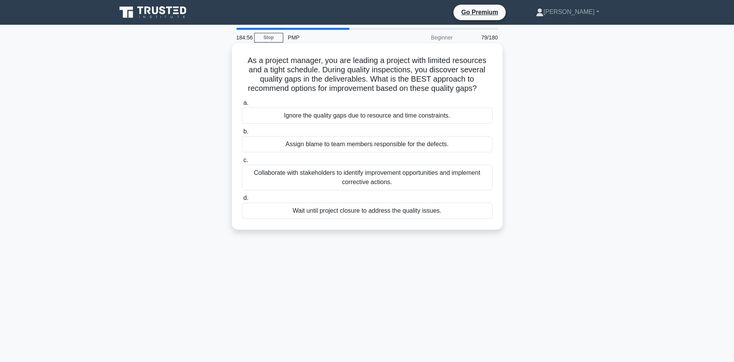
click at [316, 187] on div "Collaborate with stakeholders to identify improvement opportunities and impleme…" at bounding box center [367, 178] width 251 height 26
click at [242, 163] on input "c. Collaborate with stakeholders to identify improvement opportunities and impl…" at bounding box center [242, 160] width 0 height 5
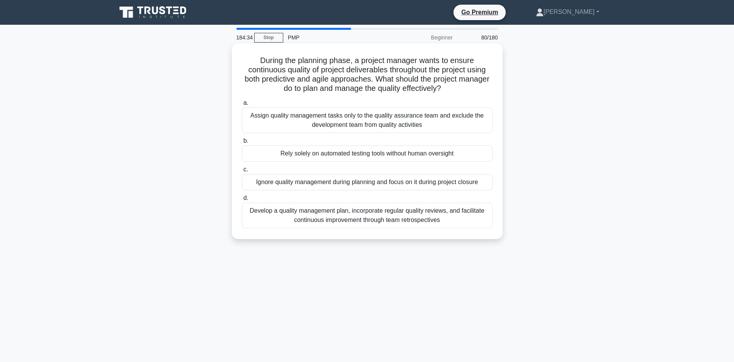
click at [360, 220] on div "Develop a quality management plan, incorporate regular quality reviews, and fac…" at bounding box center [367, 216] width 251 height 26
click at [242, 201] on input "d. Develop a quality management plan, incorporate regular quality reviews, and …" at bounding box center [242, 198] width 0 height 5
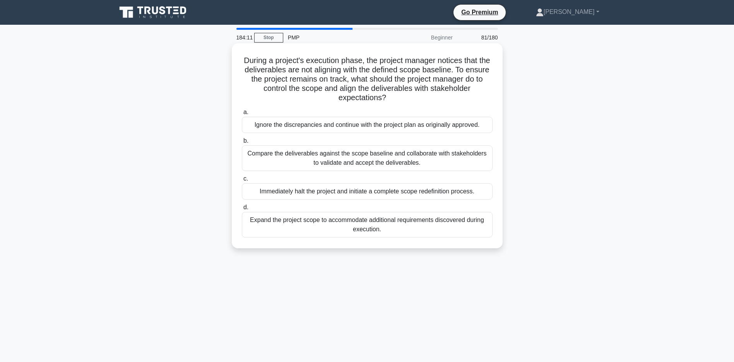
click at [346, 161] on div "Compare the deliverables against the scope baseline and collaborate with stakeh…" at bounding box center [367, 158] width 251 height 26
click at [242, 144] on input "b. Compare the deliverables against the scope baseline and collaborate with sta…" at bounding box center [242, 141] width 0 height 5
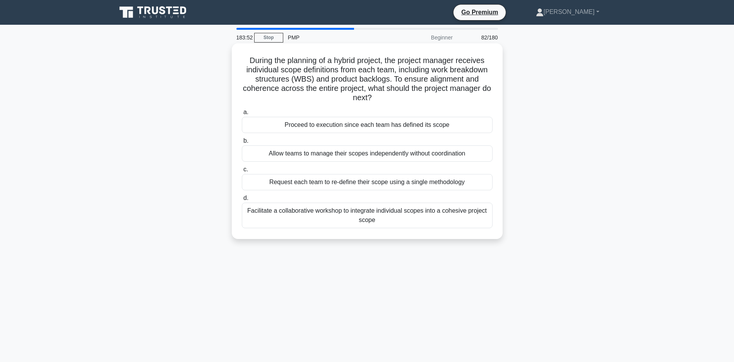
click at [395, 217] on div "Facilitate a collaborative workshop to integrate individual scopes into a cohes…" at bounding box center [367, 216] width 251 height 26
click at [242, 201] on input "d. Facilitate a collaborative workshop to integrate individual scopes into a co…" at bounding box center [242, 198] width 0 height 5
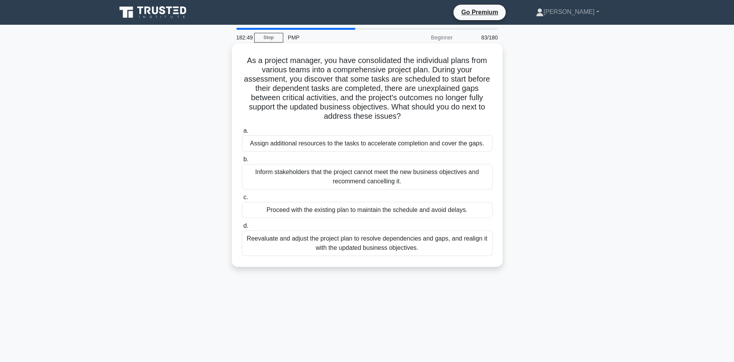
click at [339, 251] on div "Reevaluate and adjust the project plan to resolve dependencies and gaps, and re…" at bounding box center [367, 244] width 251 height 26
click at [242, 229] on input "d. Reevaluate and adjust the project plan to resolve dependencies and gaps, and…" at bounding box center [242, 226] width 0 height 5
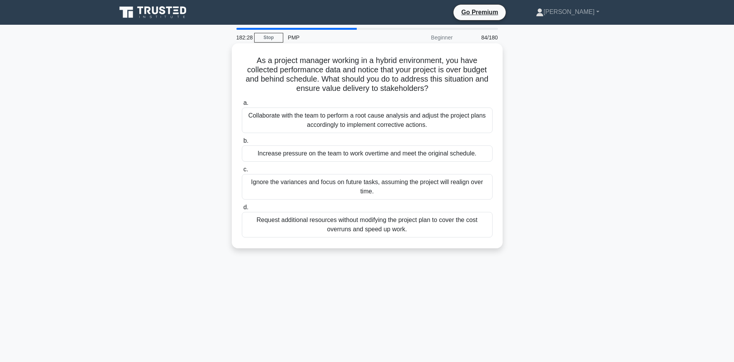
click at [366, 117] on div "Collaborate with the team to perform a root cause analysis and adjust the proje…" at bounding box center [367, 121] width 251 height 26
click at [242, 106] on input "a. Collaborate with the team to perform a root cause analysis and adjust the pr…" at bounding box center [242, 103] width 0 height 5
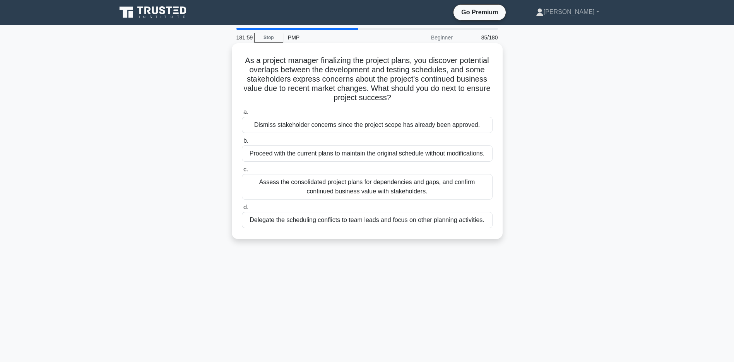
click at [341, 199] on div "Assess the consolidated project plans for dependencies and gaps, and confirm co…" at bounding box center [367, 187] width 251 height 26
click at [242, 172] on input "c. Assess the consolidated project plans for dependencies and gaps, and confirm…" at bounding box center [242, 169] width 0 height 5
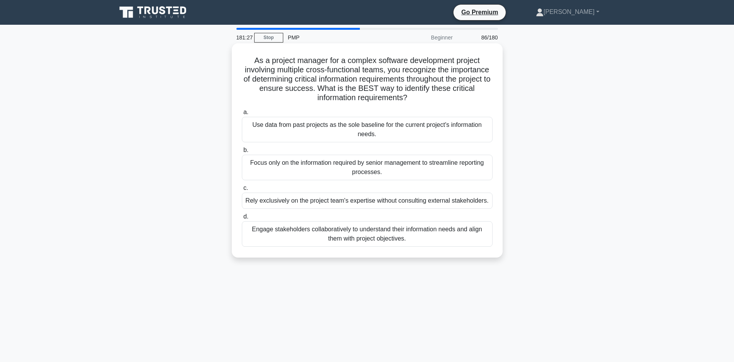
click at [341, 246] on div "Engage stakeholders collaboratively to understand their information needs and a…" at bounding box center [367, 234] width 251 height 26
click at [242, 219] on input "d. Engage stakeholders collaboratively to understand their information needs an…" at bounding box center [242, 216] width 0 height 5
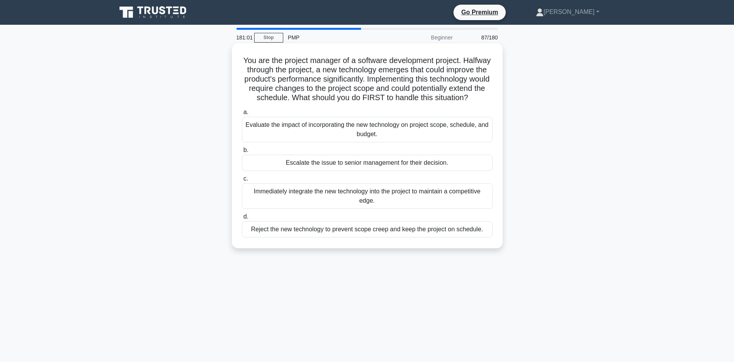
click at [284, 132] on div "Evaluate the impact of incorporating the new technology on project scope, sched…" at bounding box center [367, 130] width 251 height 26
click at [242, 115] on input "a. Evaluate the impact of incorporating the new technology on project scope, sc…" at bounding box center [242, 112] width 0 height 5
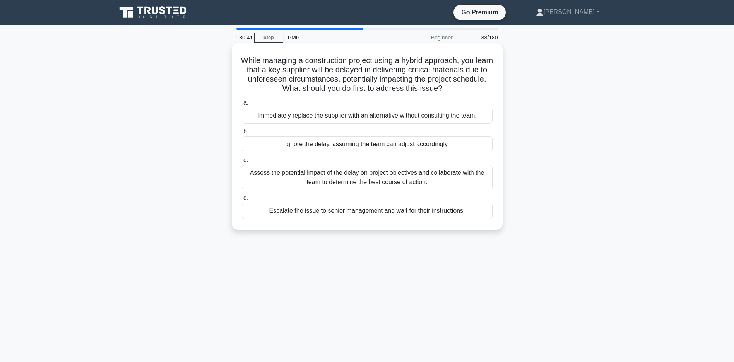
click at [349, 181] on div "Assess the potential impact of the delay on project objectives and collaborate …" at bounding box center [367, 178] width 251 height 26
click at [242, 163] on input "c. Assess the potential impact of the delay on project objectives and collabora…" at bounding box center [242, 160] width 0 height 5
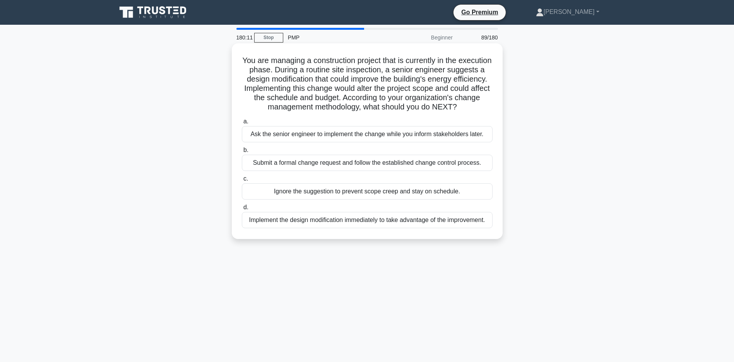
click at [372, 171] on div "Submit a formal change request and follow the established change control proces…" at bounding box center [367, 163] width 251 height 16
click at [242, 153] on input "b. Submit a formal change request and follow the established change control pro…" at bounding box center [242, 150] width 0 height 5
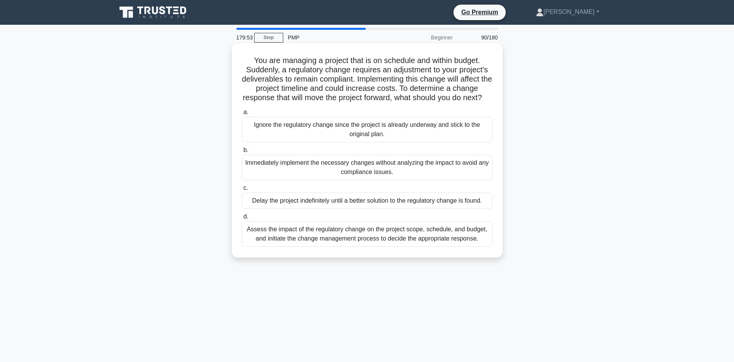
click at [391, 247] on div "Assess the impact of the regulatory change on the project scope, schedule, and …" at bounding box center [367, 234] width 251 height 26
click at [242, 219] on input "d. Assess the impact of the regulatory change on the project scope, schedule, a…" at bounding box center [242, 216] width 0 height 5
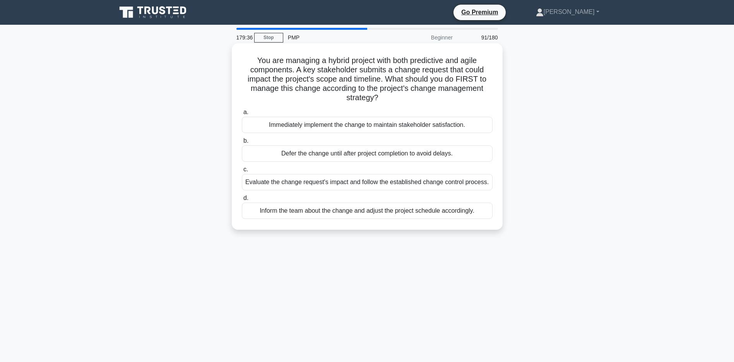
click at [367, 183] on div "Evaluate the change request's impact and follow the established change control …" at bounding box center [367, 182] width 251 height 16
click at [242, 172] on input "c. Evaluate the change request's impact and follow the established change contr…" at bounding box center [242, 169] width 0 height 5
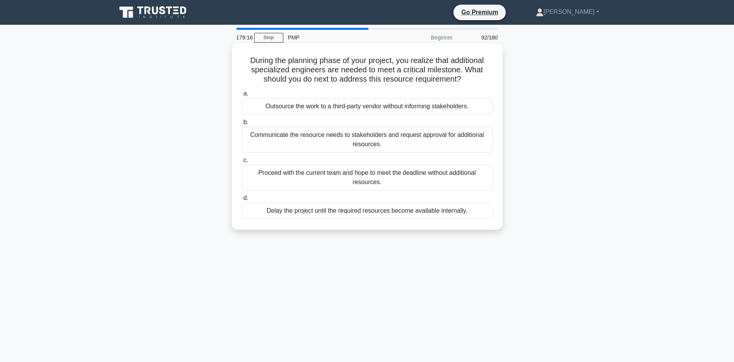
click at [380, 150] on div "Communicate the resource needs to stakeholders and request approval for additio…" at bounding box center [367, 140] width 251 height 26
click at [242, 125] on input "b. Communicate the resource needs to stakeholders and request approval for addi…" at bounding box center [242, 122] width 0 height 5
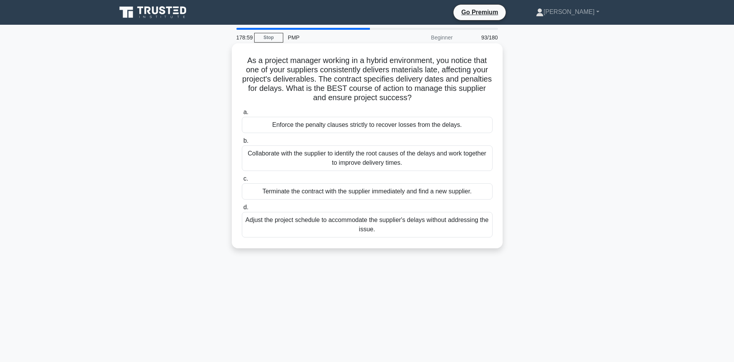
click at [296, 158] on div "Collaborate with the supplier to identify the root causes of the delays and wor…" at bounding box center [367, 158] width 251 height 26
click at [242, 144] on input "b. Collaborate with the supplier to identify the root causes of the delays and …" at bounding box center [242, 141] width 0 height 5
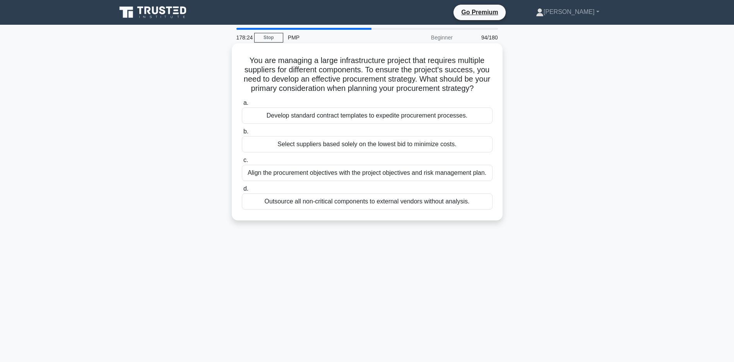
click at [369, 181] on div "Align the procurement objectives with the project objectives and risk managemen…" at bounding box center [367, 173] width 251 height 16
click at [242, 163] on input "c. Align the procurement objectives with the project objectives and risk manage…" at bounding box center [242, 160] width 0 height 5
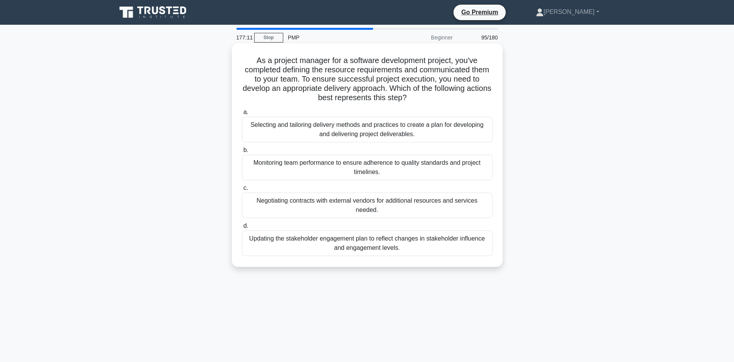
click at [363, 132] on div "Selecting and tailoring delivery methods and practices to create a plan for dev…" at bounding box center [367, 130] width 251 height 26
click at [242, 115] on input "a. Selecting and tailoring delivery methods and practices to create a plan for …" at bounding box center [242, 112] width 0 height 5
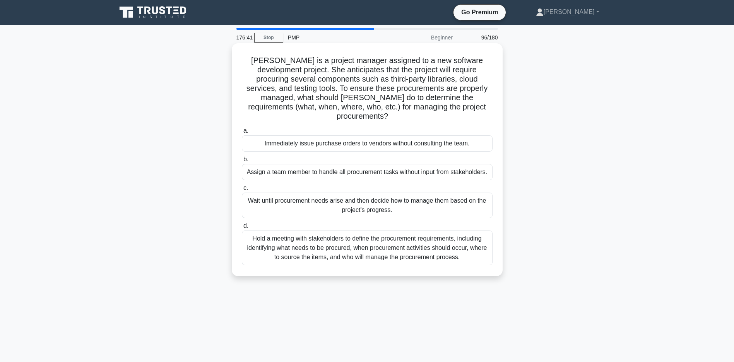
click at [394, 263] on div "Hold a meeting with stakeholders to define the procurement requirements, includ…" at bounding box center [367, 248] width 251 height 35
click at [242, 229] on input "d. Hold a meeting with stakeholders to define the procurement requirements, inc…" at bounding box center [242, 226] width 0 height 5
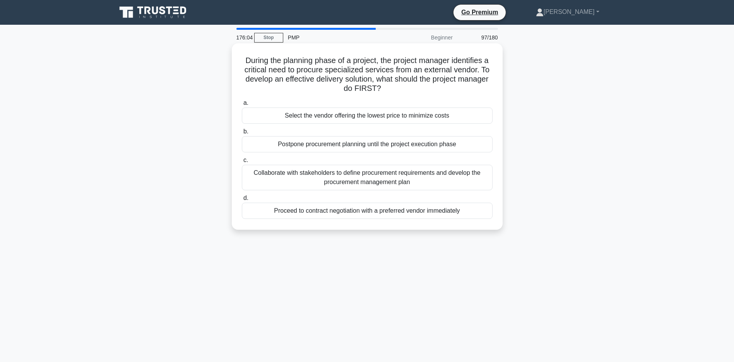
click at [313, 176] on div "Collaborate with stakeholders to define procurement requirements and develop th…" at bounding box center [367, 178] width 251 height 26
click at [242, 163] on input "c. Collaborate with stakeholders to define procurement requirements and develop…" at bounding box center [242, 160] width 0 height 5
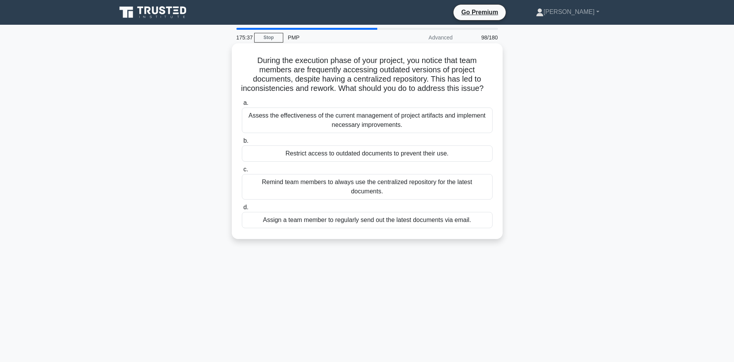
click at [317, 131] on div "Assess the effectiveness of the current management of project artifacts and imp…" at bounding box center [367, 121] width 251 height 26
click at [242, 106] on input "a. Assess the effectiveness of the current management of project artifacts and …" at bounding box center [242, 103] width 0 height 5
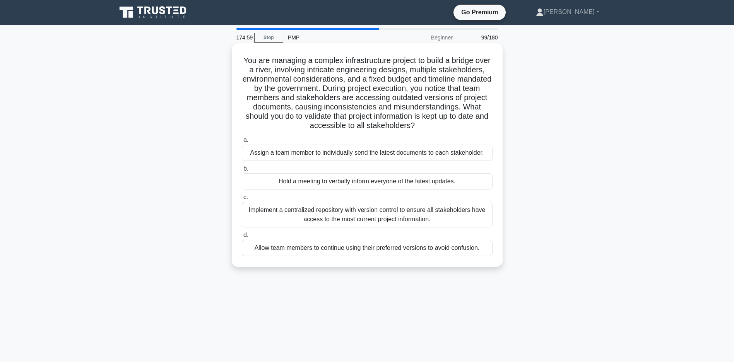
click at [356, 228] on div "Implement a centralized repository with version control to ensure all stakehold…" at bounding box center [367, 215] width 251 height 26
click at [242, 200] on input "c. Implement a centralized repository with version control to ensure all stakeh…" at bounding box center [242, 197] width 0 height 5
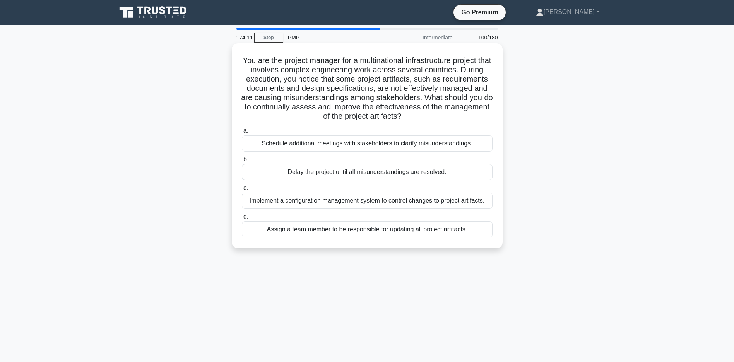
click at [312, 209] on div "Implement a configuration management system to control changes to project artif…" at bounding box center [367, 201] width 251 height 16
click at [242, 191] on input "c. Implement a configuration management system to control changes to project ar…" at bounding box center [242, 188] width 0 height 5
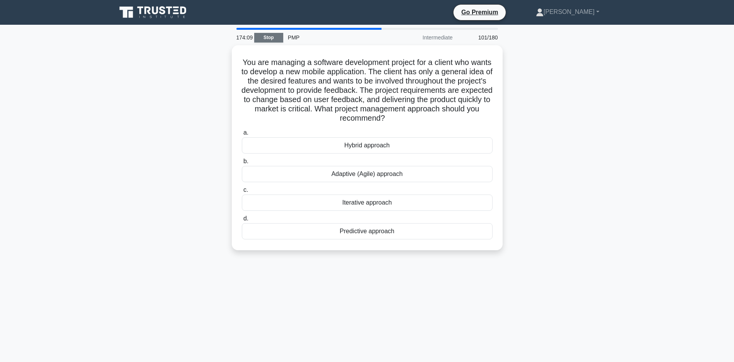
click at [274, 41] on link "Stop" at bounding box center [268, 38] width 29 height 10
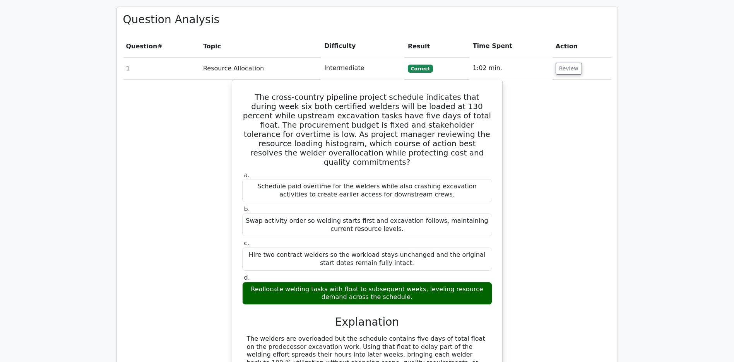
scroll to position [1084, 0]
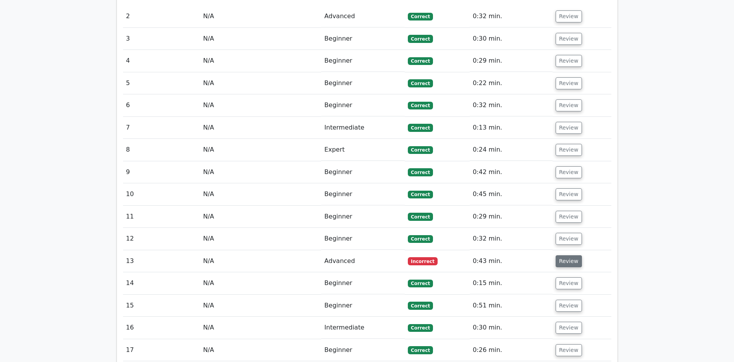
click at [570, 261] on button "Review" at bounding box center [569, 261] width 26 height 12
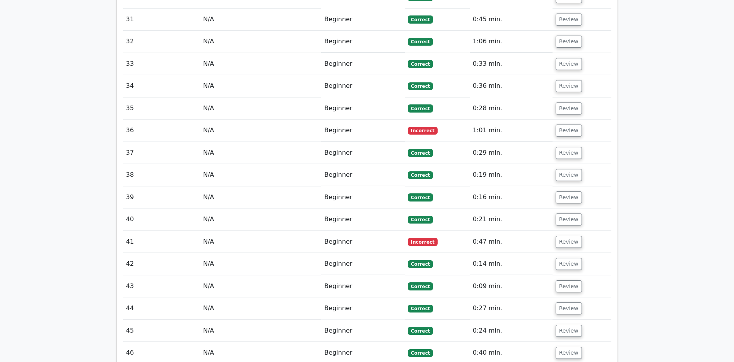
scroll to position [2082, 0]
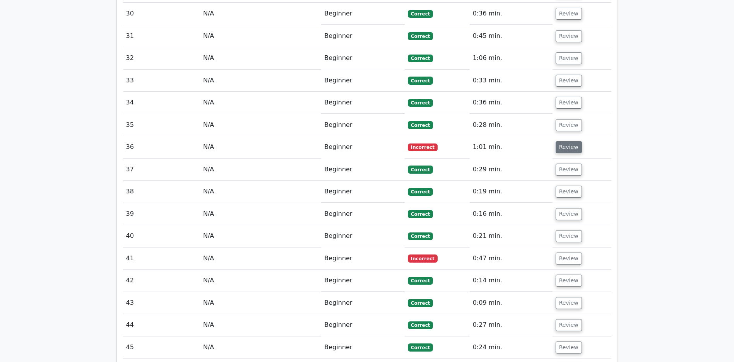
click at [566, 147] on button "Review" at bounding box center [569, 147] width 26 height 12
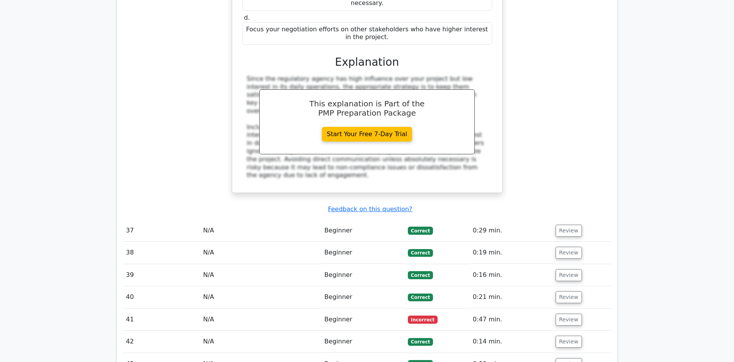
scroll to position [2495, 0]
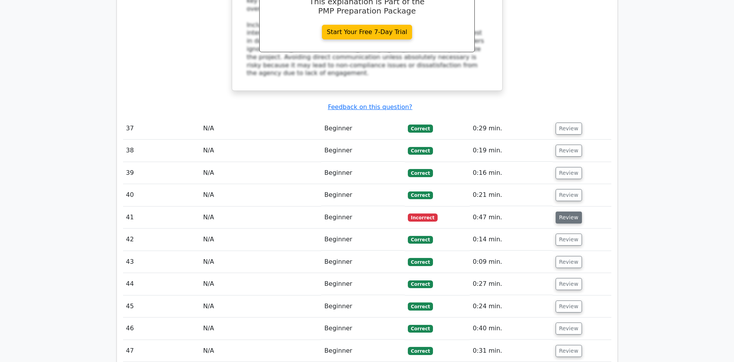
click at [565, 217] on button "Review" at bounding box center [569, 218] width 26 height 12
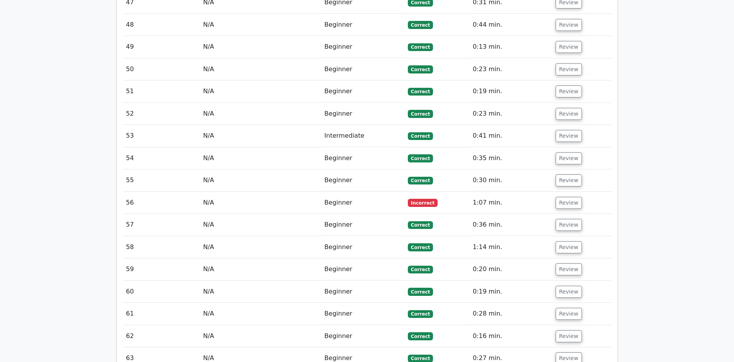
scroll to position [3148, 0]
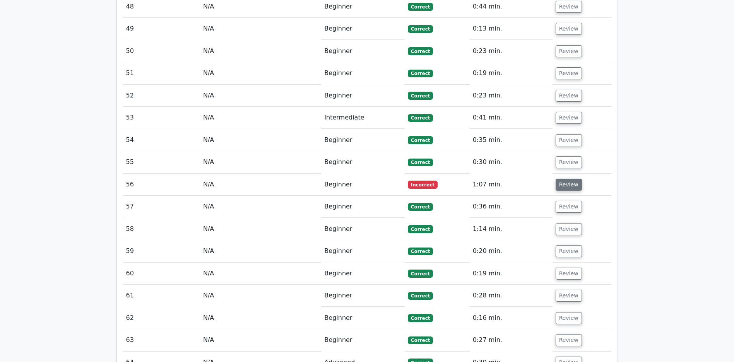
click at [557, 183] on button "Review" at bounding box center [569, 185] width 26 height 12
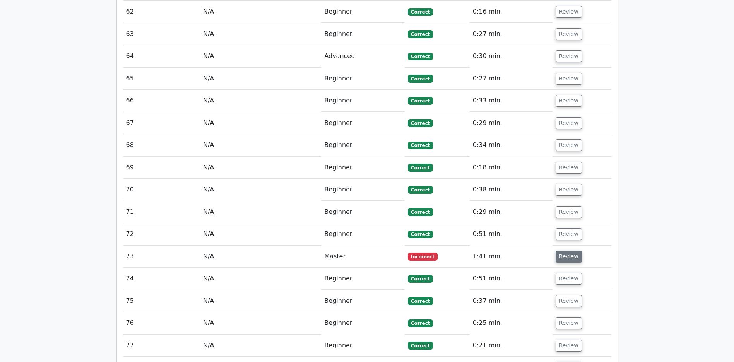
click at [575, 257] on button "Review" at bounding box center [569, 257] width 26 height 12
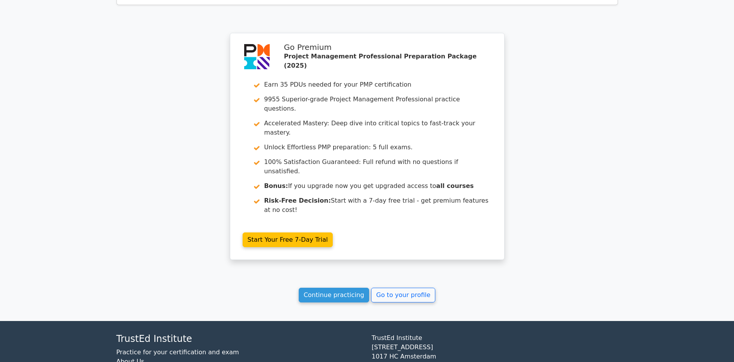
scroll to position [5159, 0]
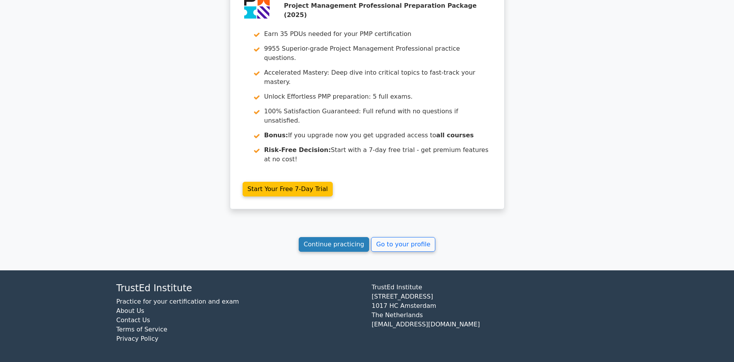
click at [341, 244] on link "Continue practicing" at bounding box center [334, 244] width 71 height 15
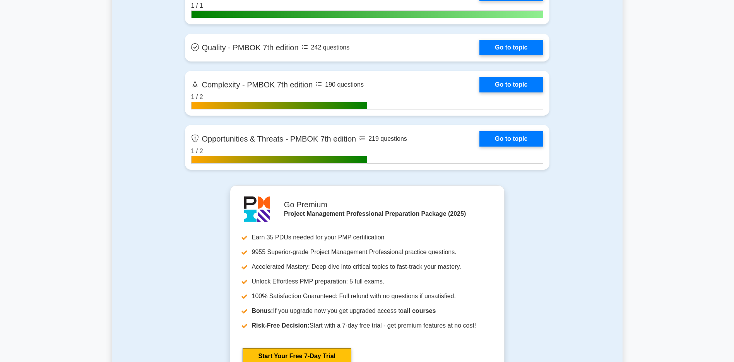
scroll to position [2230, 0]
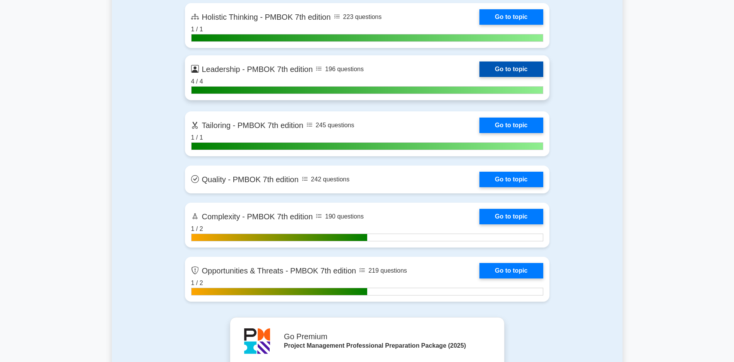
click at [479, 68] on link "Go to topic" at bounding box center [510, 69] width 63 height 15
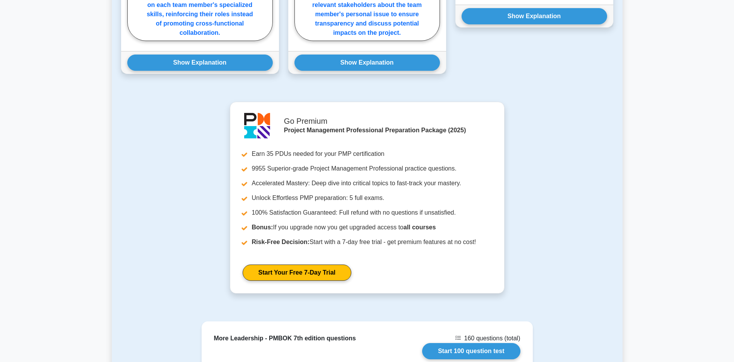
scroll to position [564, 0]
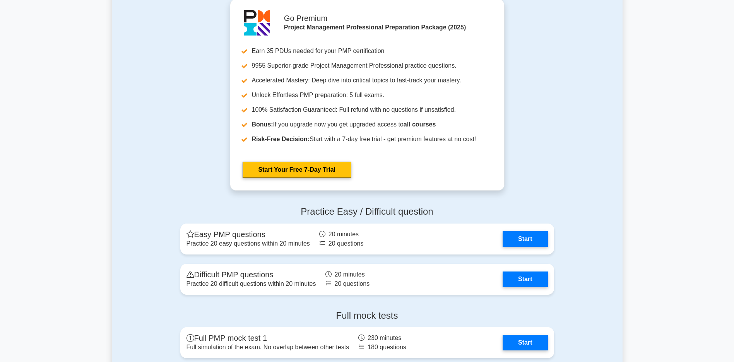
scroll to position [2733, 0]
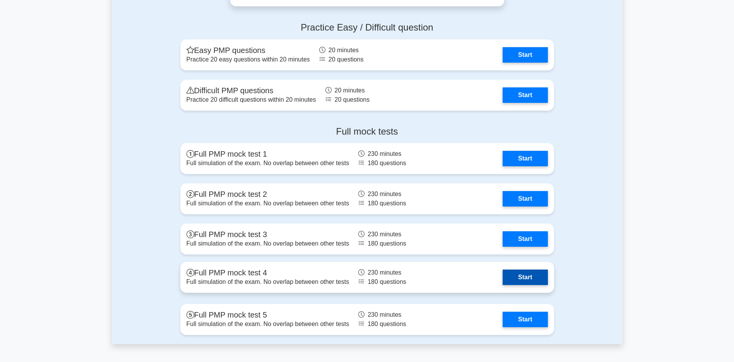
click at [532, 274] on link "Start" at bounding box center [525, 277] width 45 height 15
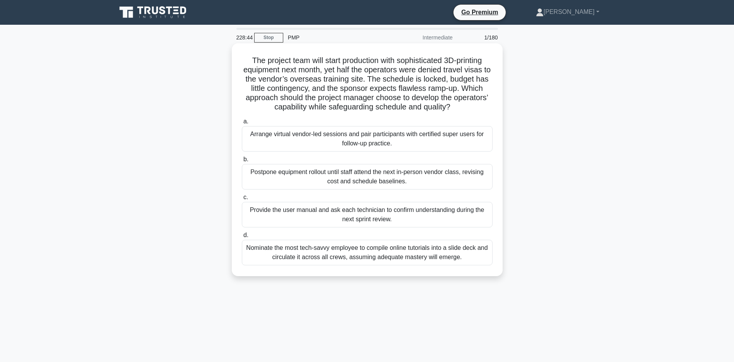
click at [351, 145] on div "Arrange virtual vendor-led sessions and pair participants with certified super …" at bounding box center [367, 139] width 251 height 26
click at [242, 124] on input "a. Arrange virtual vendor-led sessions and pair participants with certified sup…" at bounding box center [242, 121] width 0 height 5
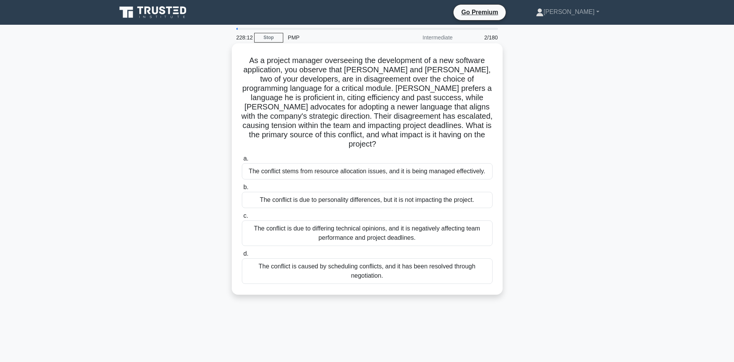
click at [296, 241] on div "The conflict is due to differing technical opinions, and it is negatively affec…" at bounding box center [367, 234] width 251 height 26
click at [242, 219] on input "c. The conflict is due to differing technical opinions, and it is negatively af…" at bounding box center [242, 216] width 0 height 5
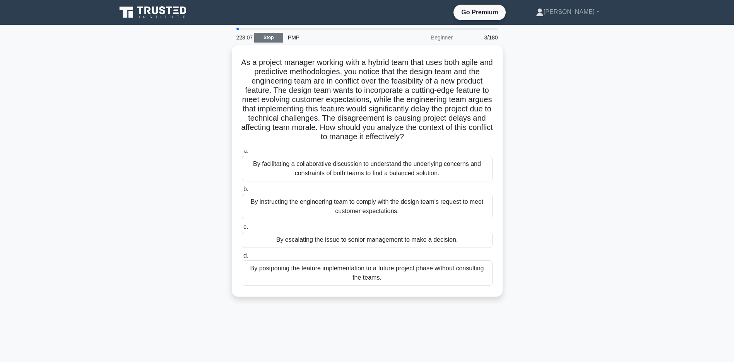
drag, startPoint x: 269, startPoint y: 28, endPoint x: 269, endPoint y: 34, distance: 5.4
click at [270, 29] on div at bounding box center [367, 29] width 262 height 2
click at [269, 34] on link "Stop" at bounding box center [268, 38] width 29 height 10
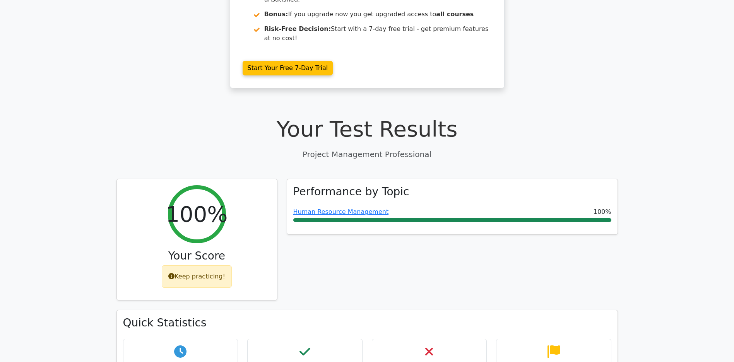
scroll to position [341, 0]
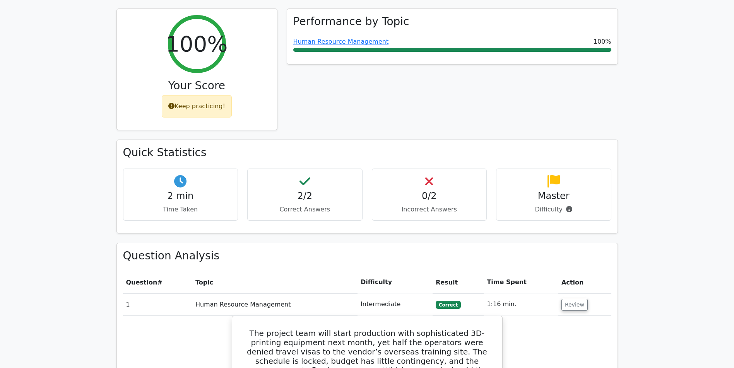
scroll to position [341, 0]
